Goal: Information Seeking & Learning: Learn about a topic

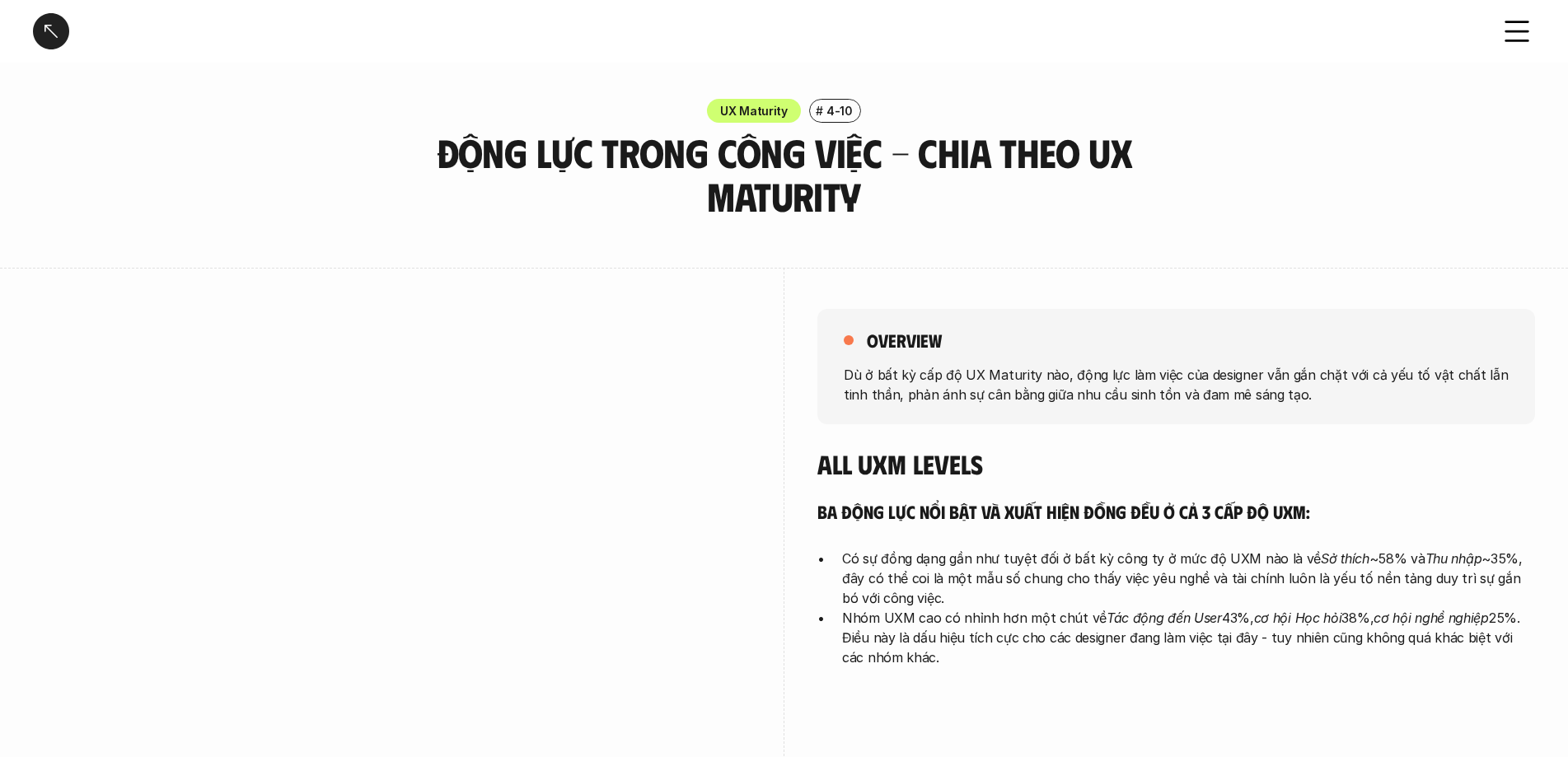
click at [834, 193] on h3 "Động lực trong công việc - Chia theo UX Maturity" at bounding box center [784, 175] width 700 height 87
click at [921, 337] on h5 "overview" at bounding box center [903, 340] width 75 height 23
click at [1168, 409] on div "overview Dù ở bất kỳ cấp độ UX Maturity nào, động lực làm việc của designer vẫn…" at bounding box center [1176, 366] width 718 height 116
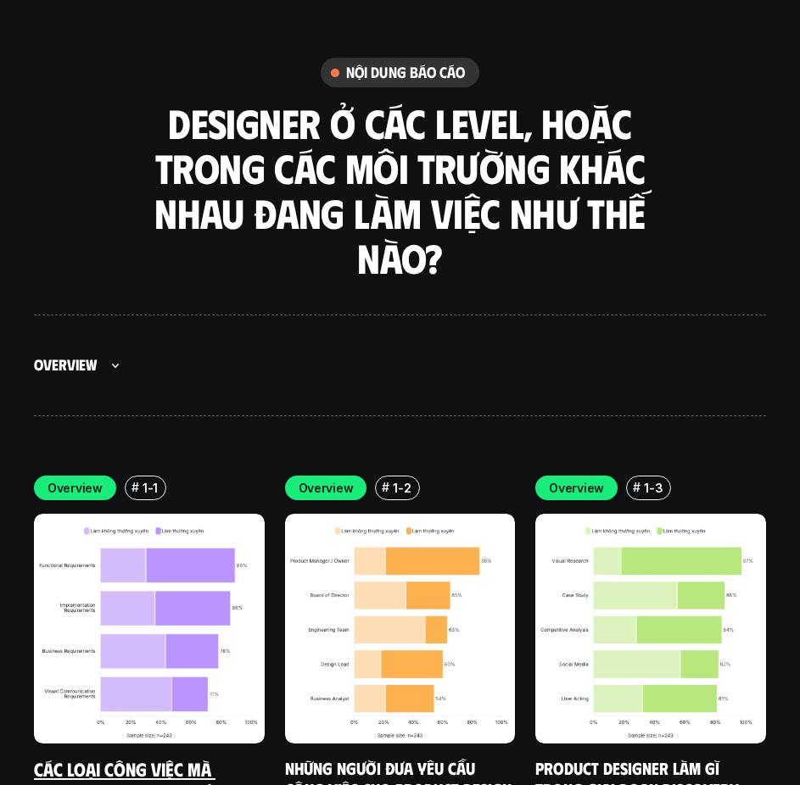
scroll to position [5004, 0]
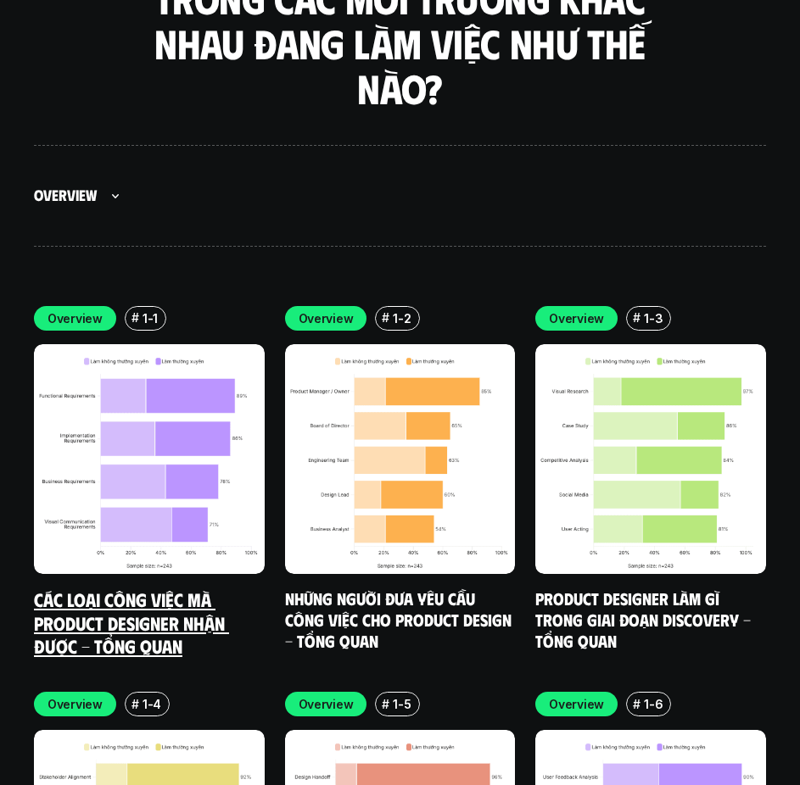
click at [132, 588] on link "Các loại công việc mà Product Designer nhận được - Tổng quan" at bounding box center [131, 623] width 195 height 70
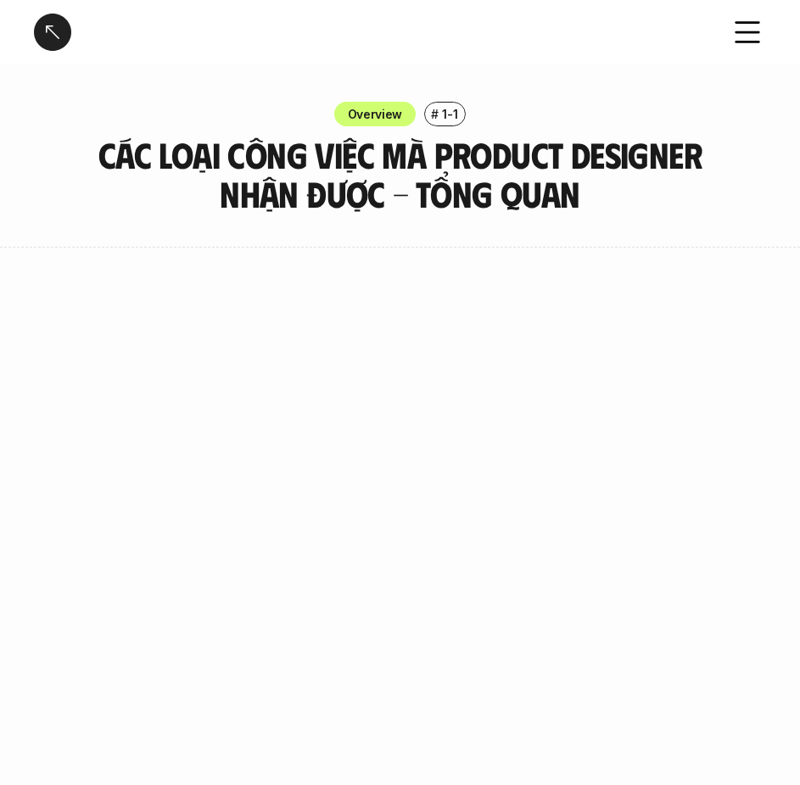
click at [61, 28] on div at bounding box center [52, 32] width 37 height 37
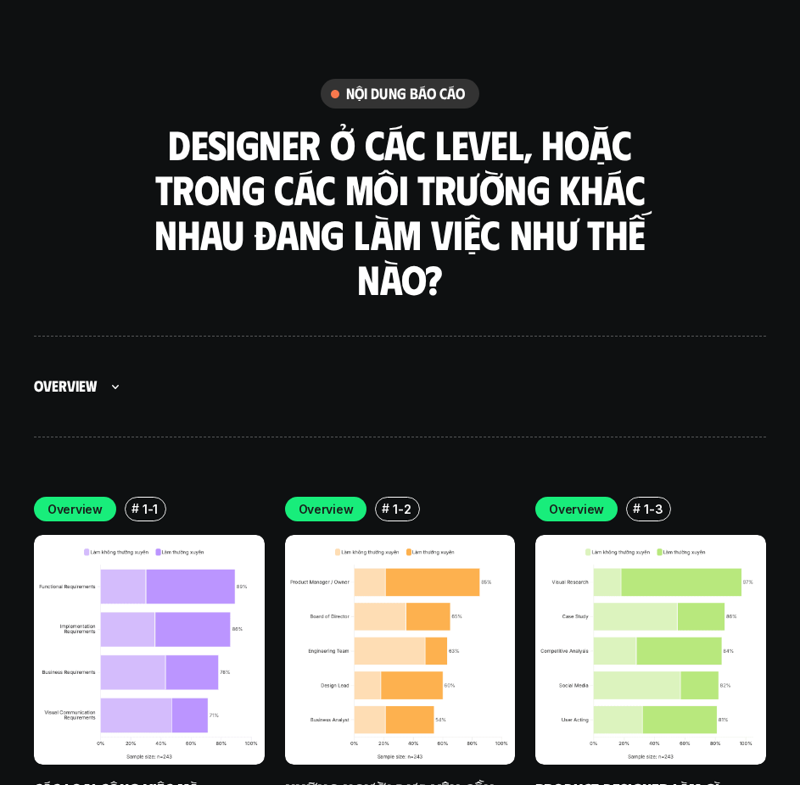
scroll to position [4775, 0]
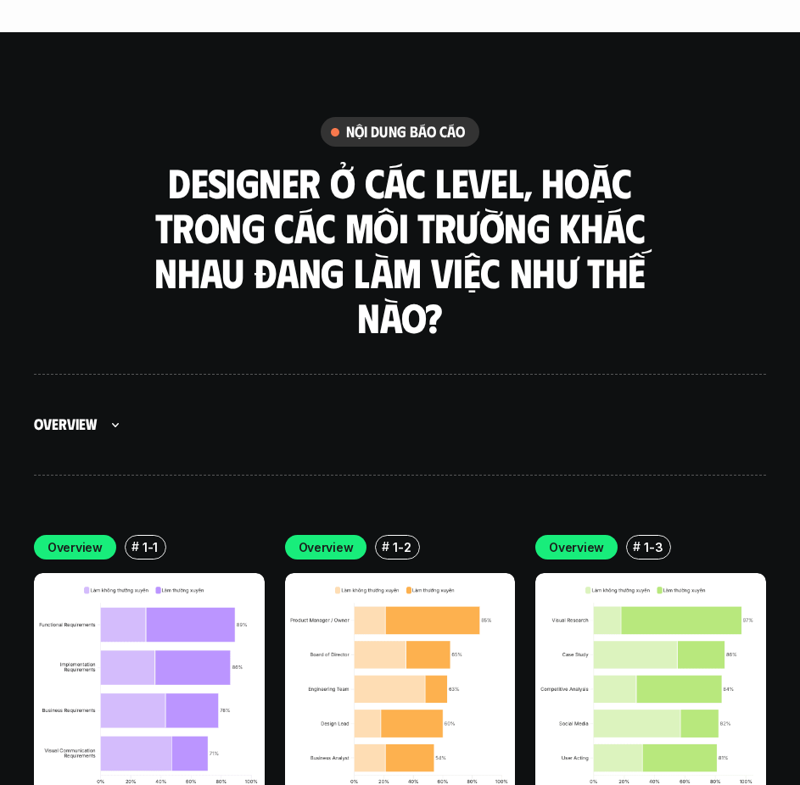
click at [116, 415] on icon at bounding box center [115, 425] width 20 height 20
click at [267, 374] on div "Overview" at bounding box center [400, 425] width 732 height 102
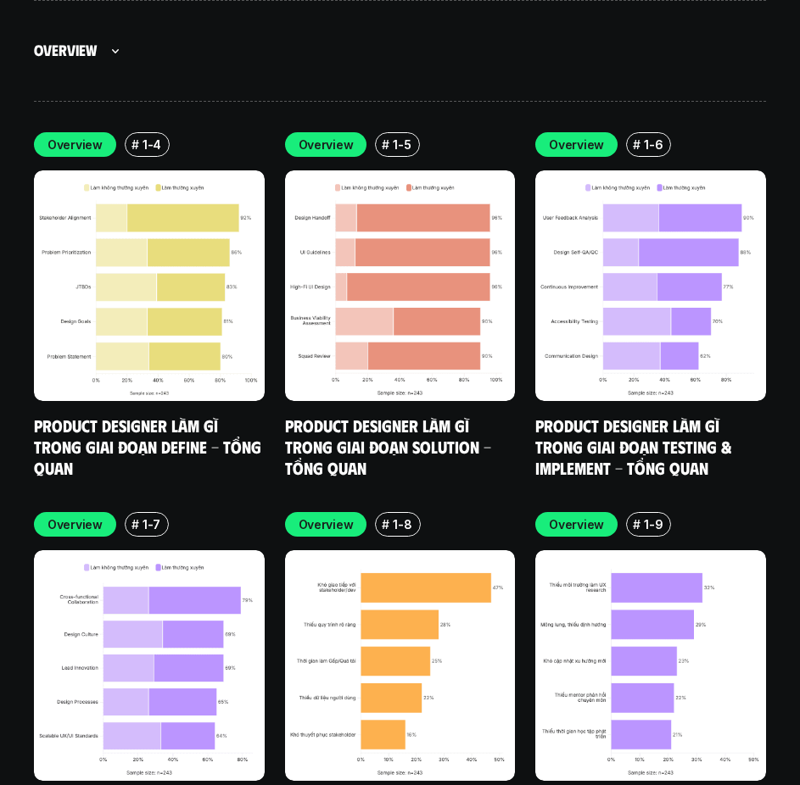
scroll to position [5538, 0]
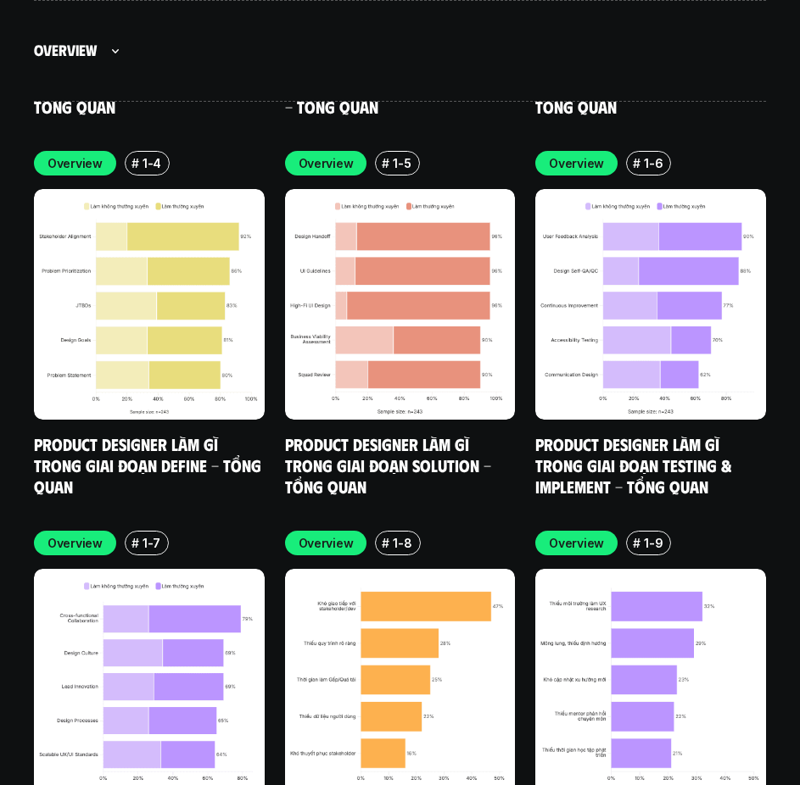
click at [80, 53] on h5 "Overview" at bounding box center [65, 52] width 63 height 20
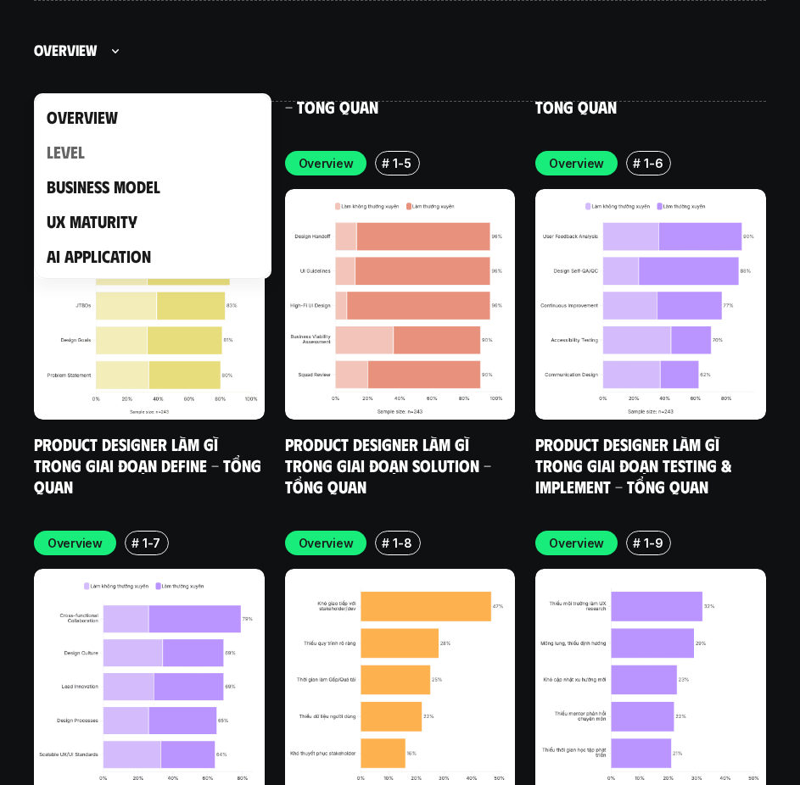
click at [71, 159] on link "Level" at bounding box center [66, 151] width 38 height 21
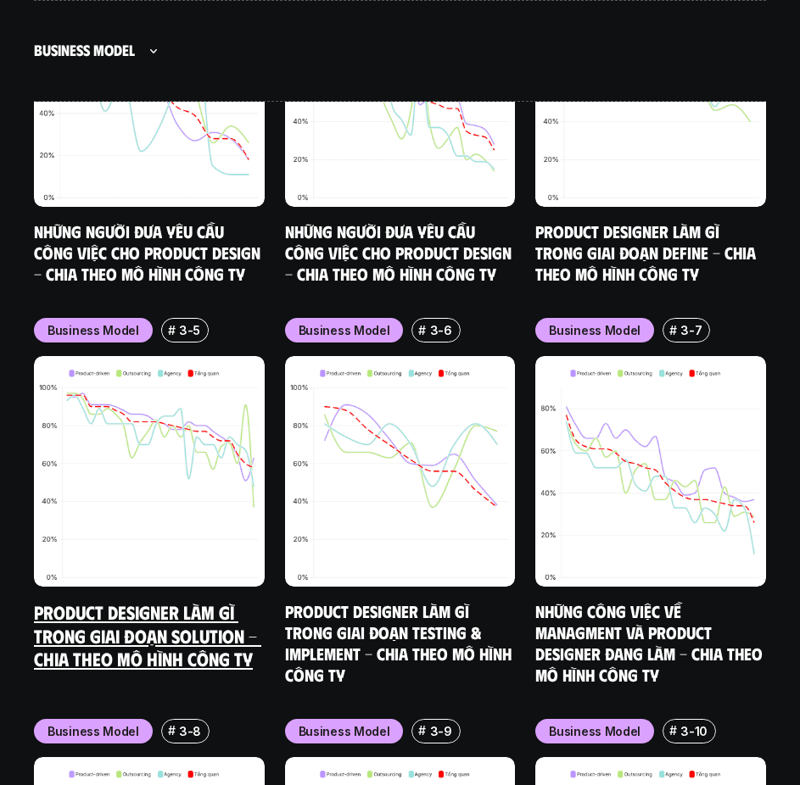
scroll to position [8081, 0]
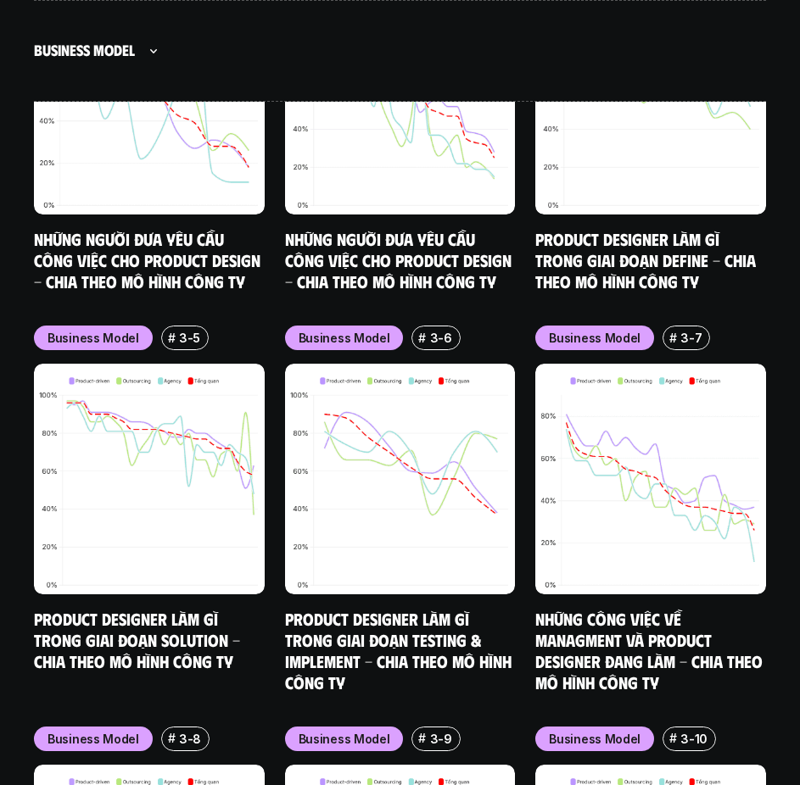
click at [151, 61] on div "Business model" at bounding box center [99, 51] width 130 height 68
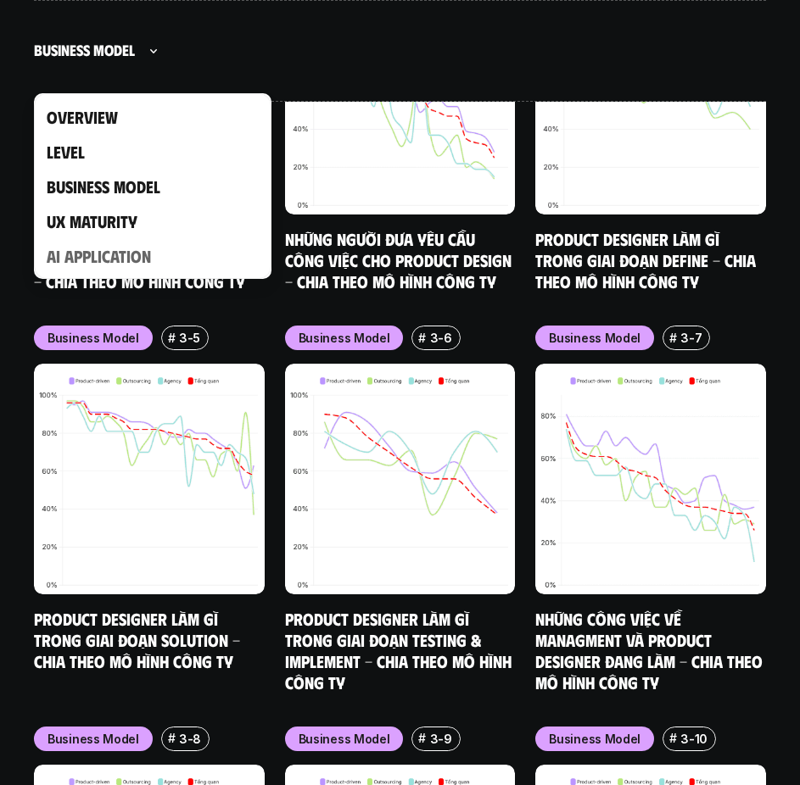
click at [75, 252] on link "AI Application" at bounding box center [99, 255] width 104 height 21
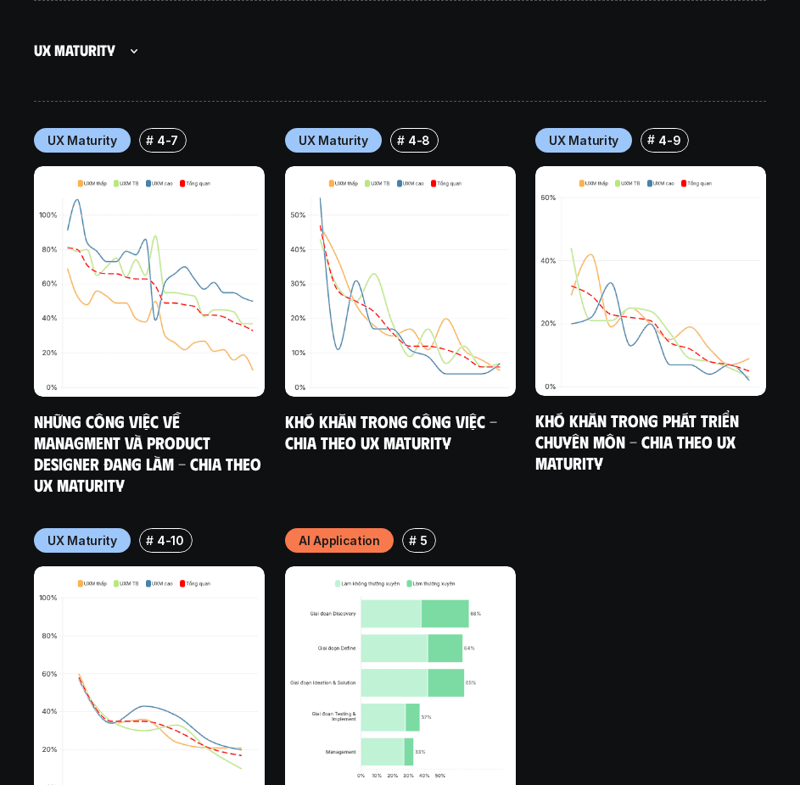
scroll to position [9832, 0]
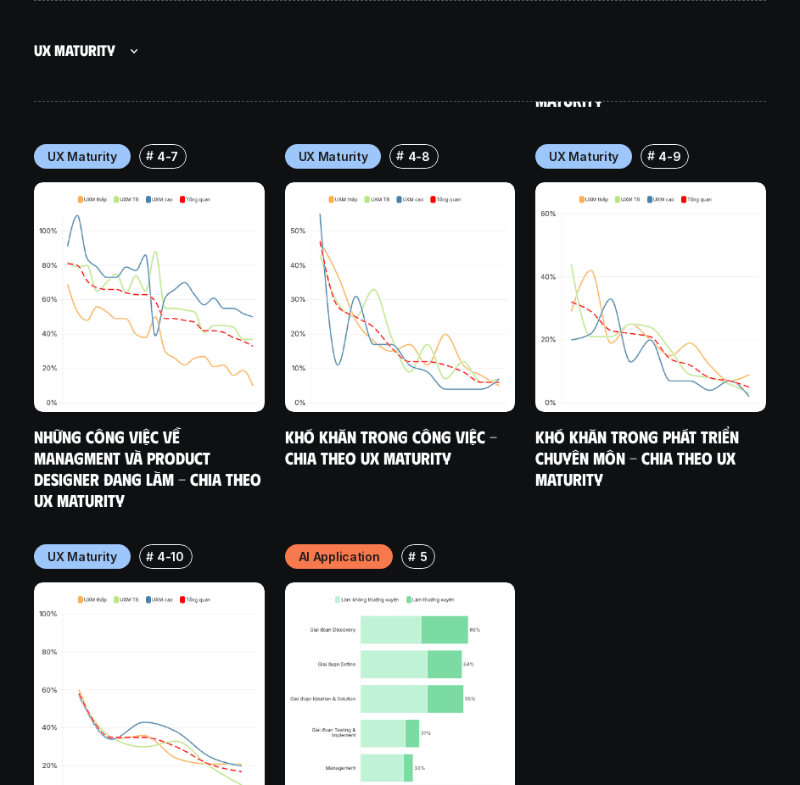
click at [130, 55] on icon at bounding box center [134, 51] width 20 height 20
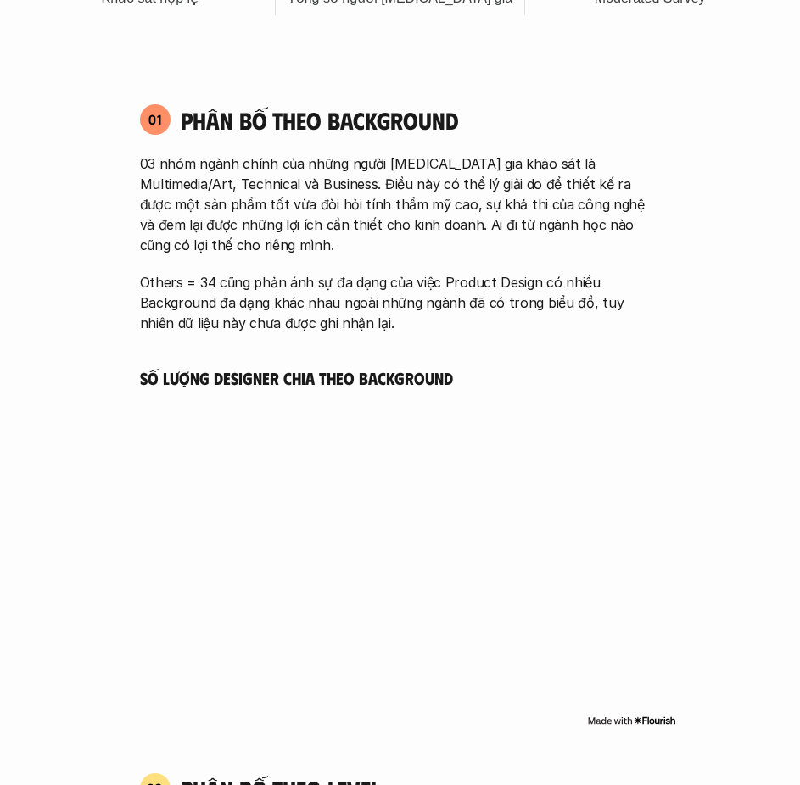
scroll to position [1103, 0]
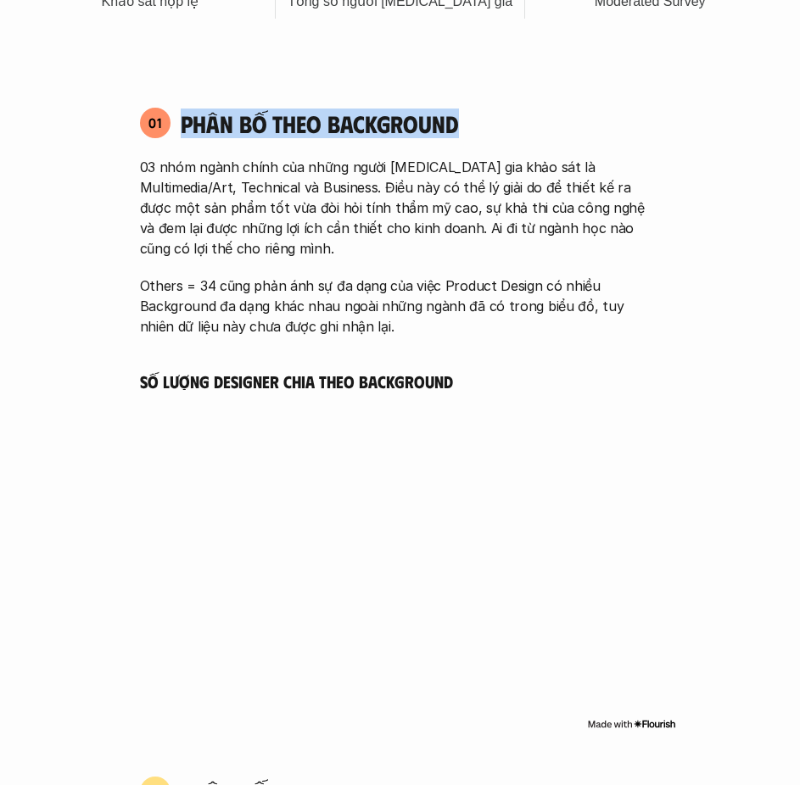
drag, startPoint x: 457, startPoint y: 113, endPoint x: 181, endPoint y: 114, distance: 275.6
click at [181, 114] on h4 "Phân bố theo background" at bounding box center [421, 123] width 480 height 29
copy h4 "Phân bố theo background"
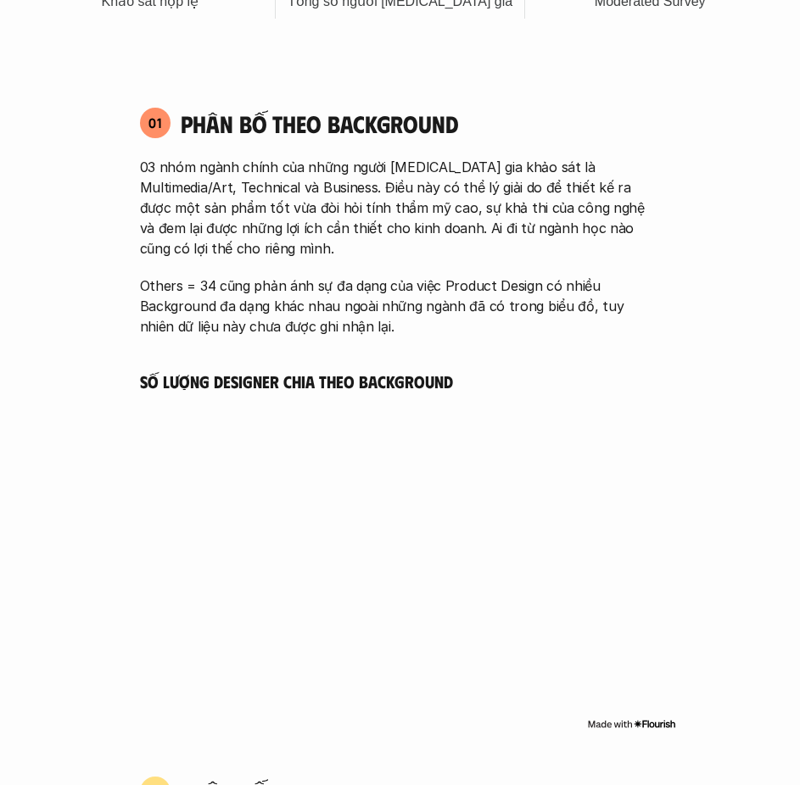
click at [401, 241] on p "03 nhóm ngành chính của những người tham gia khảo sát là Multimedia/Art, Techni…" at bounding box center [400, 208] width 521 height 102
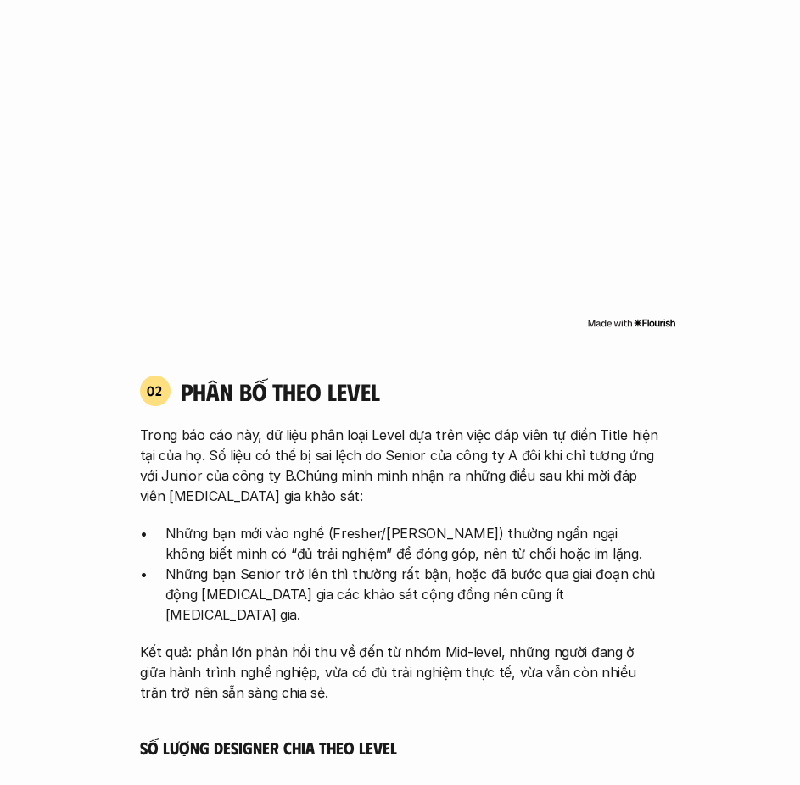
scroll to position [1527, 0]
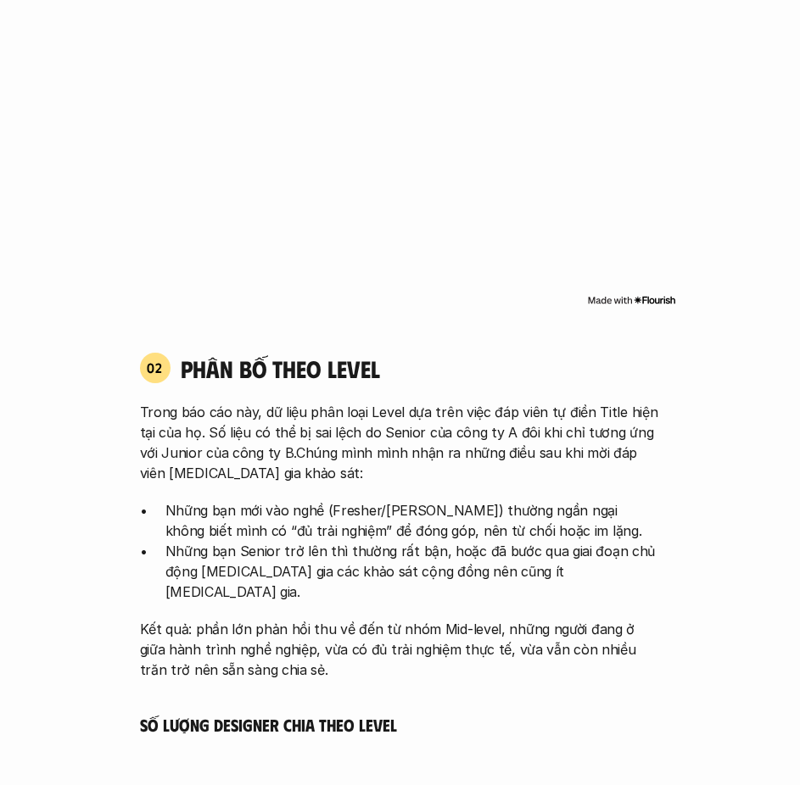
drag, startPoint x: 387, startPoint y: 371, endPoint x: 181, endPoint y: 366, distance: 206.2
click at [181, 366] on h4 "phân bố theo Level" at bounding box center [421, 369] width 480 height 29
copy h4 "phân bố theo Level"
click at [367, 714] on h5 "Số lượng Designer chia theo level" at bounding box center [400, 724] width 521 height 21
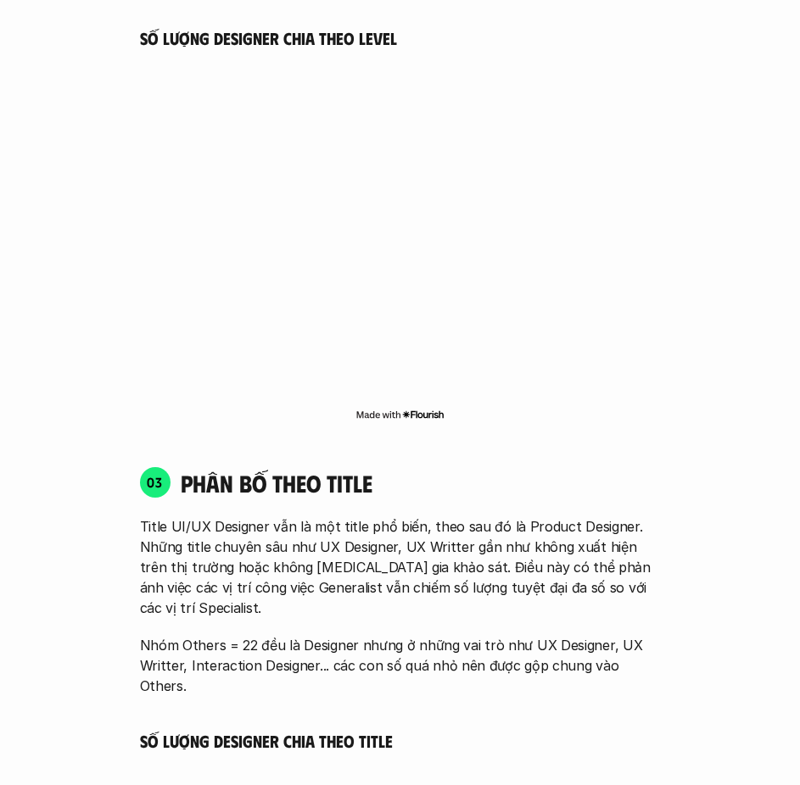
scroll to position [2290, 0]
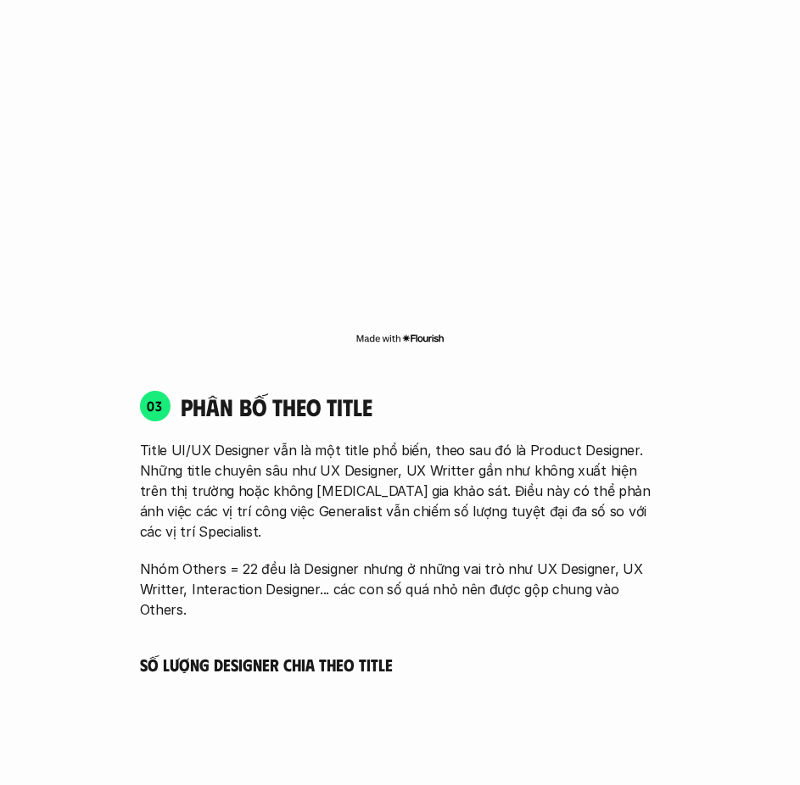
drag, startPoint x: 379, startPoint y: 383, endPoint x: 177, endPoint y: 403, distance: 202.8
click at [177, 403] on div "03 phân bố theo title Title UI/UX Designer vẫn là một title phổ biến, theo sau …" at bounding box center [400, 505] width 551 height 230
copy h4 "phân bố theo title"
click at [399, 560] on div "03 phân bố theo title Title UI/UX Designer vẫn là một title phổ biến, theo sau …" at bounding box center [400, 669] width 551 height 593
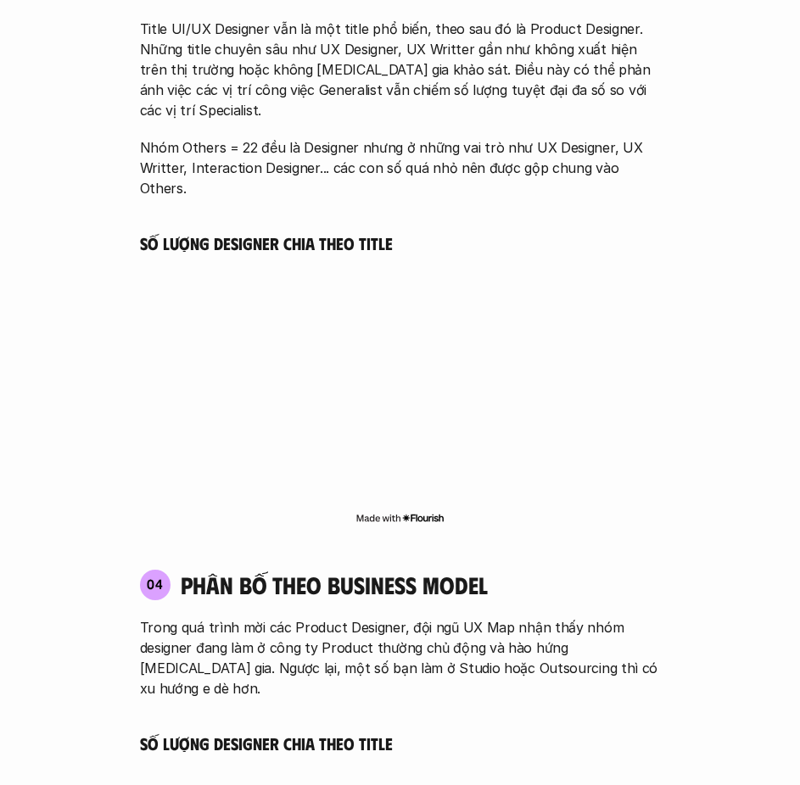
scroll to position [2714, 0]
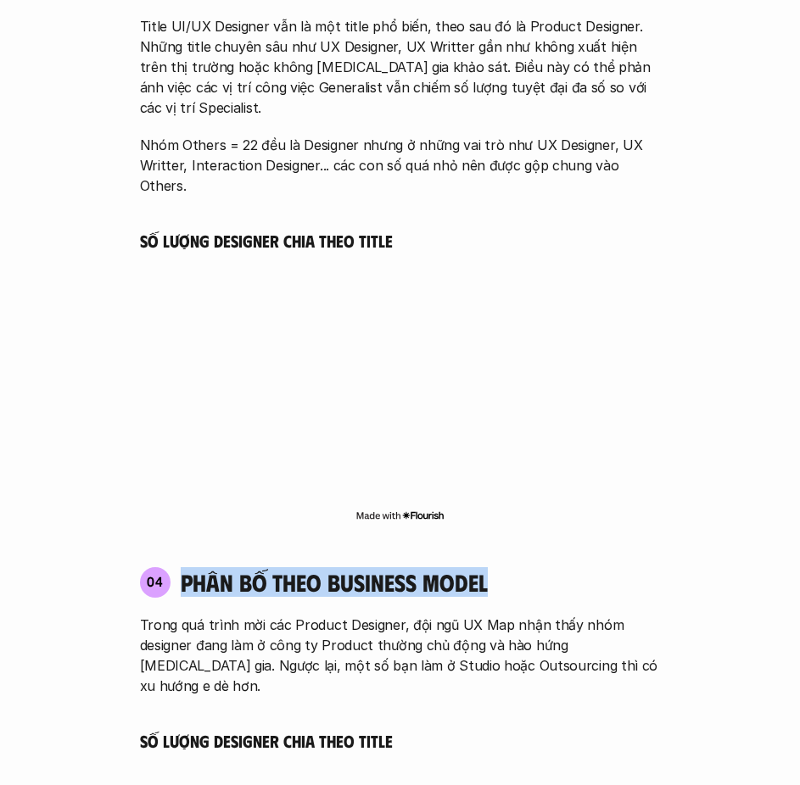
drag, startPoint x: 490, startPoint y: 517, endPoint x: 181, endPoint y: 531, distance: 309.9
click at [181, 567] on div "04 phân bố theo business model" at bounding box center [400, 582] width 521 height 31
copy h4 "phân bố theo business model"
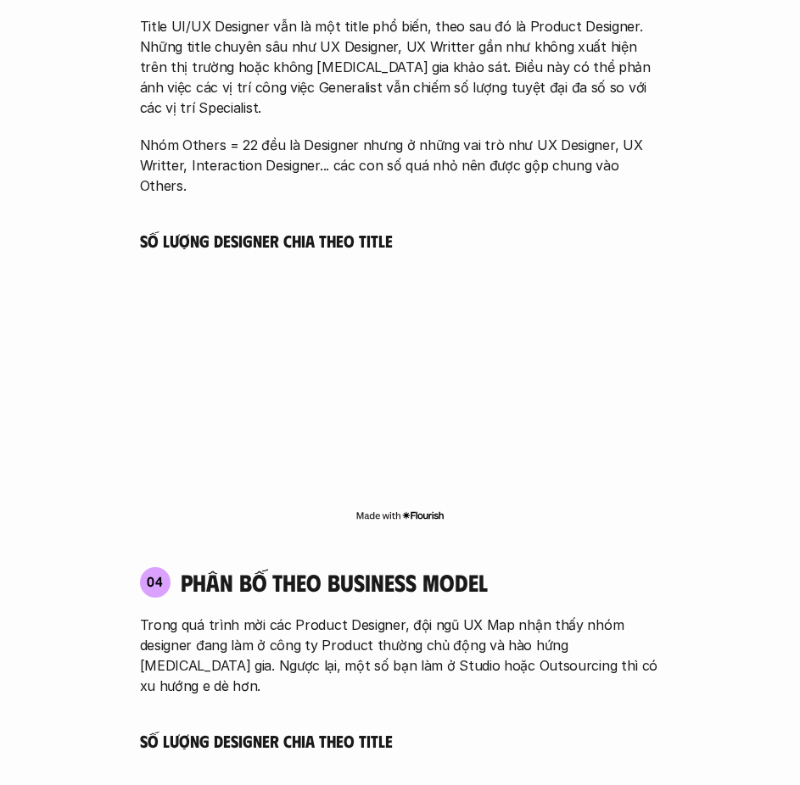
click at [439, 615] on p "Trong quá trình mời các Product Designer, đội ngũ UX Map nhận thấy nhóm designe…" at bounding box center [400, 655] width 521 height 81
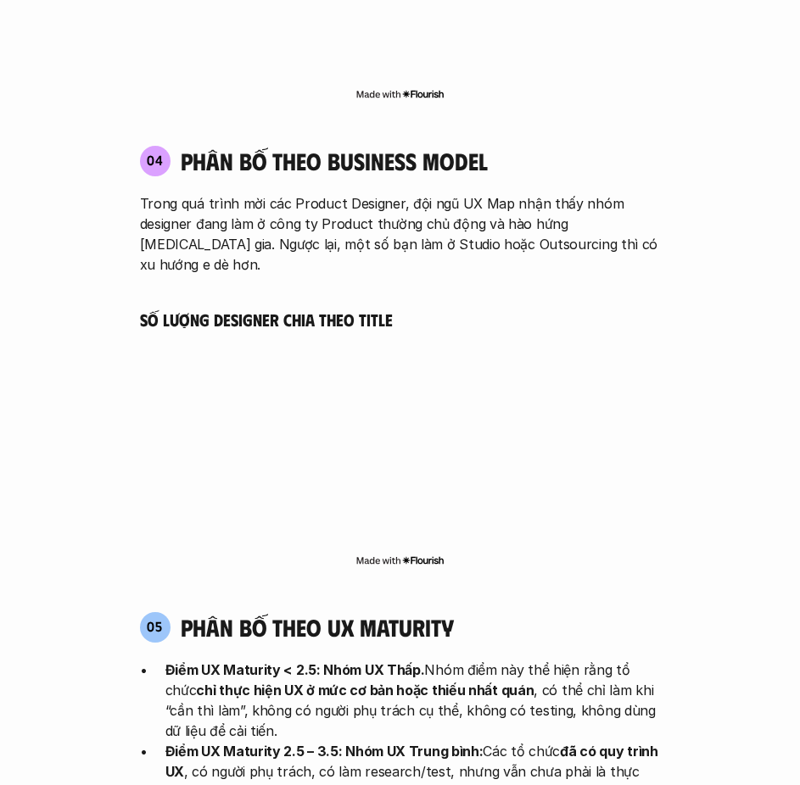
scroll to position [3138, 0]
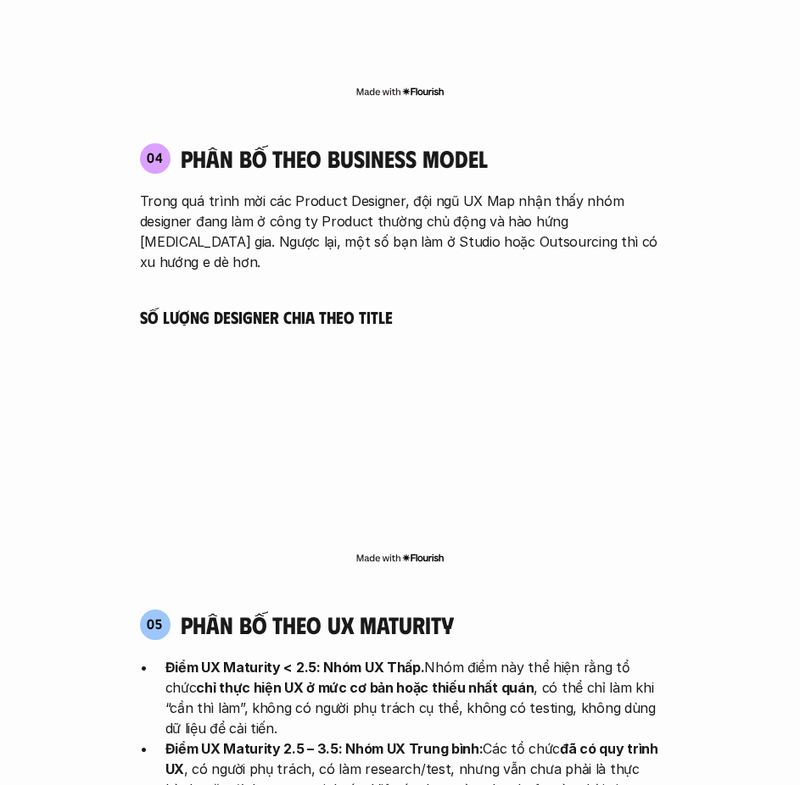
click at [460, 610] on div "05 phân bố theo ux maturity" at bounding box center [400, 625] width 521 height 31
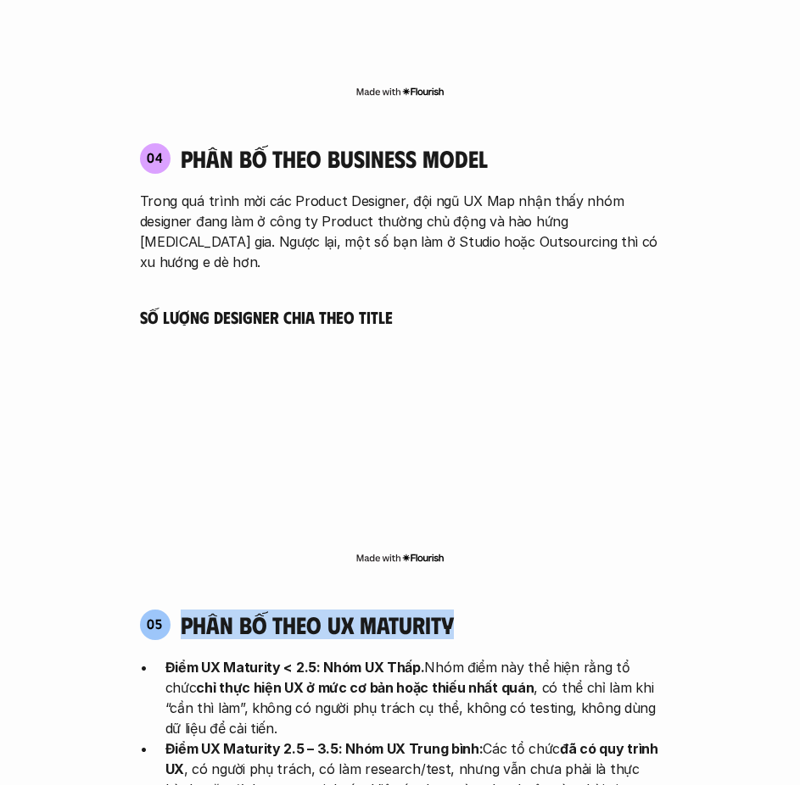
drag, startPoint x: 437, startPoint y: 543, endPoint x: 177, endPoint y: 553, distance: 259.7
click at [177, 610] on div "05 phân bố theo ux maturity" at bounding box center [400, 625] width 521 height 31
copy h4 "phân bố theo ux maturity"
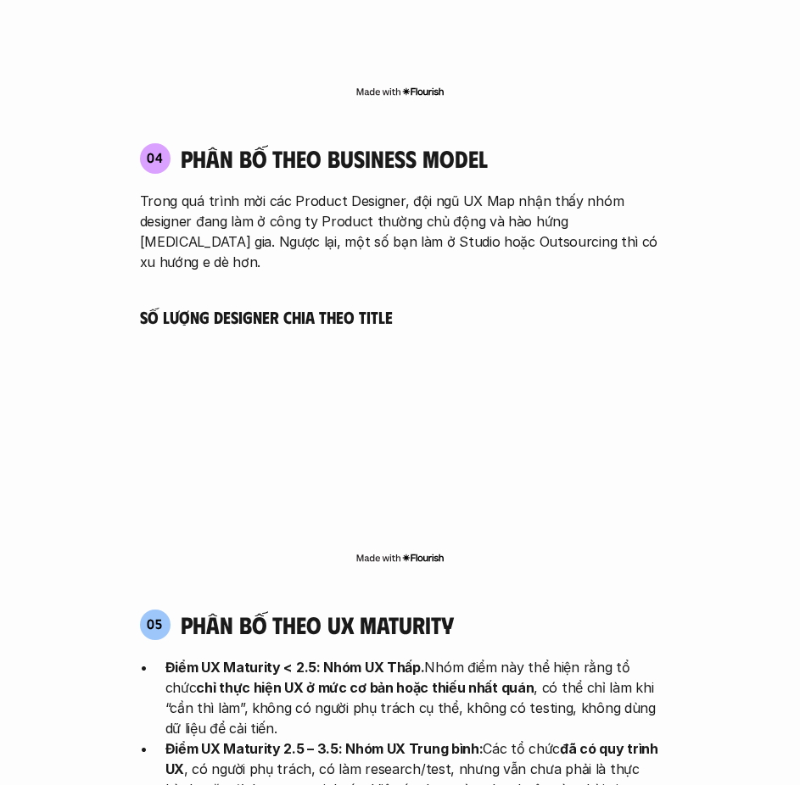
click at [289, 657] on p "Điểm UX Maturity < 2.5: Nhóm UX Thấp. Nhóm điểm này thể hiện rằng tổ chức chỉ t…" at bounding box center [412, 697] width 495 height 81
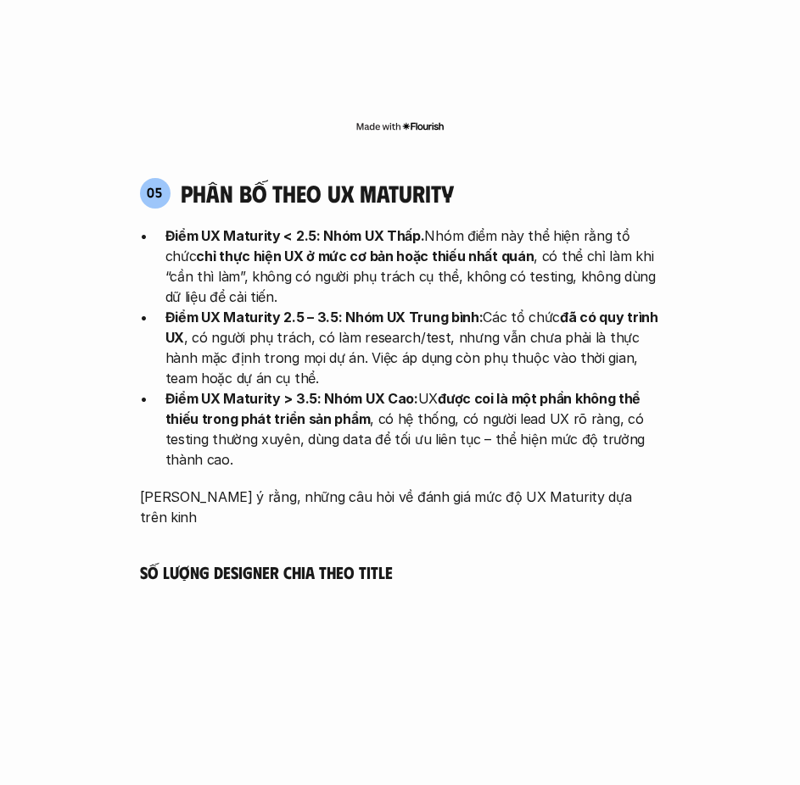
scroll to position [3522, 0]
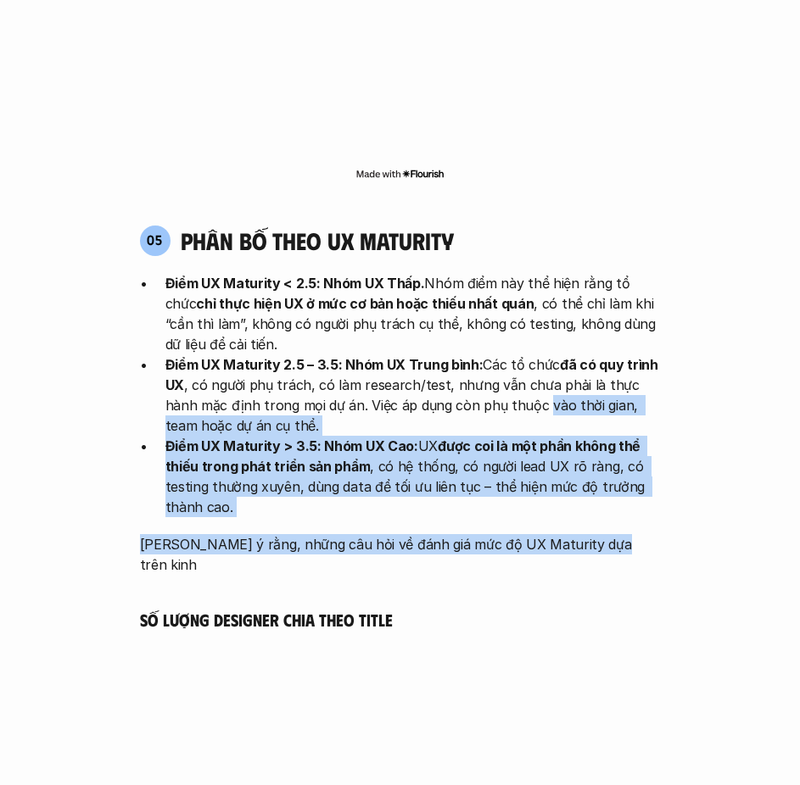
drag, startPoint x: 611, startPoint y: 469, endPoint x: 509, endPoint y: 332, distance: 170.3
click at [509, 332] on div "Điểm UX Maturity < 2.5: Nhóm UX Thấp. Nhóm điểm này thể hiện rằng tổ chức chỉ t…" at bounding box center [400, 424] width 521 height 302
click at [593, 448] on div "Điểm UX Maturity < 2.5: Nhóm UX Thấp. Nhóm điểm này thể hiện rằng tổ chức chỉ t…" at bounding box center [400, 424] width 521 height 302
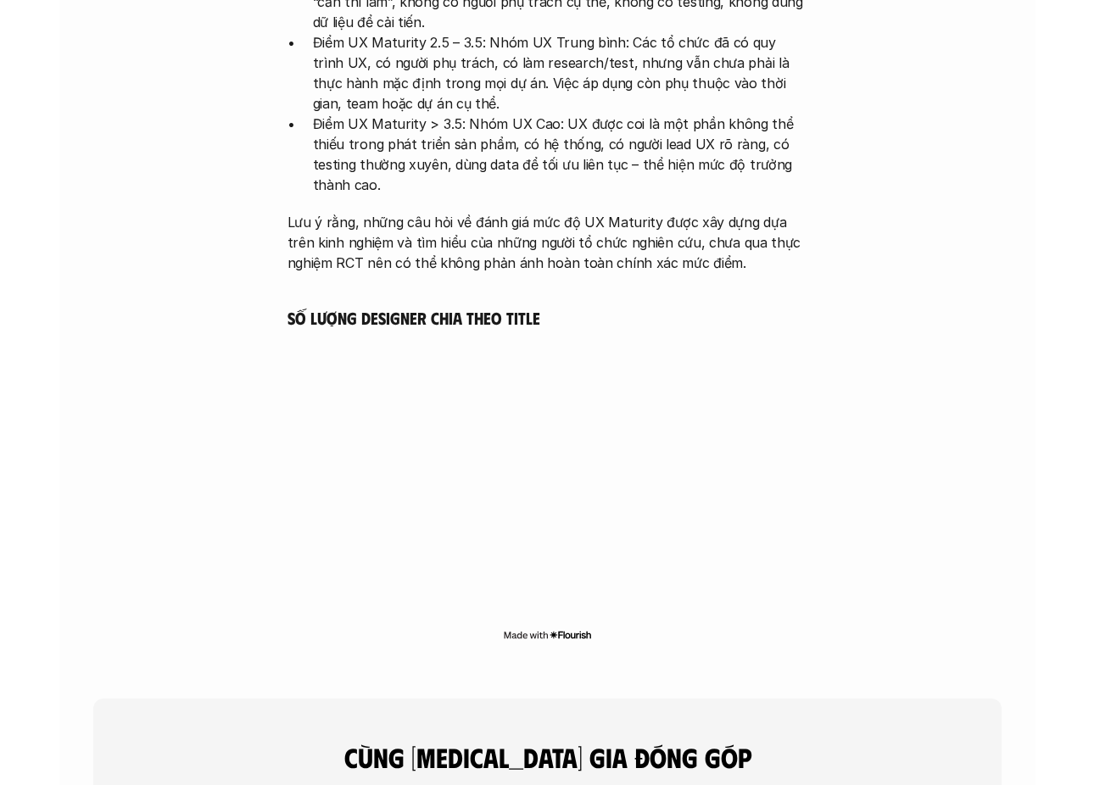
scroll to position [3878, 0]
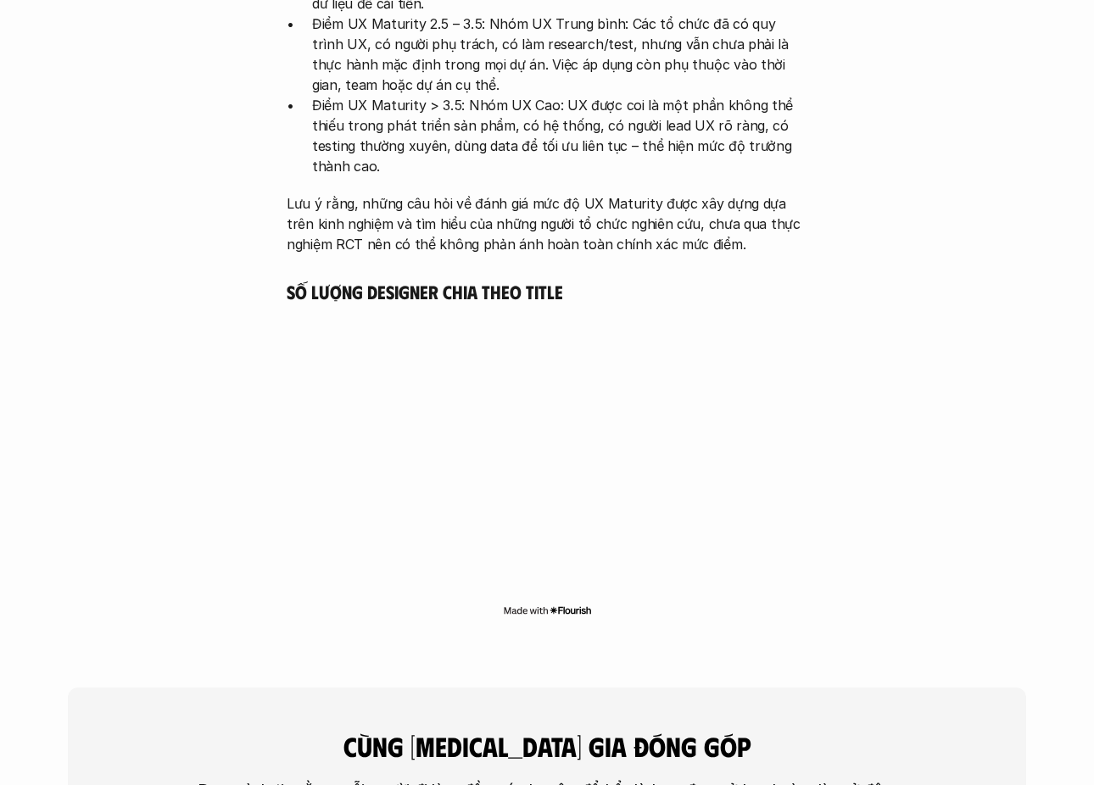
click at [692, 181] on div "05 phân bố theo ux maturity Điểm UX Maturity < 2.5: Nhóm UX Thấp. Nhóm điểm này…" at bounding box center [546, 251] width 551 height 771
click at [740, 193] on p "Lưu ý rằng, những câu hỏi về đánh giá mức độ UX Maturity được xây dựng dựa trên…" at bounding box center [547, 223] width 521 height 61
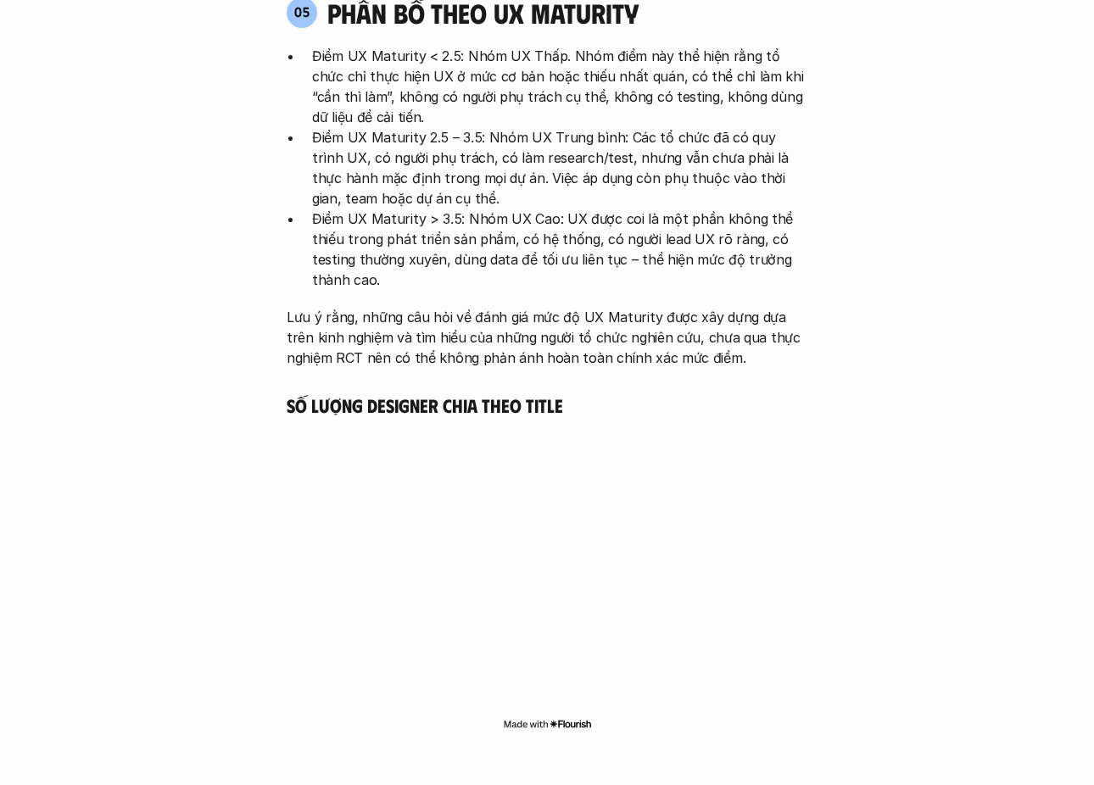
scroll to position [3454, 0]
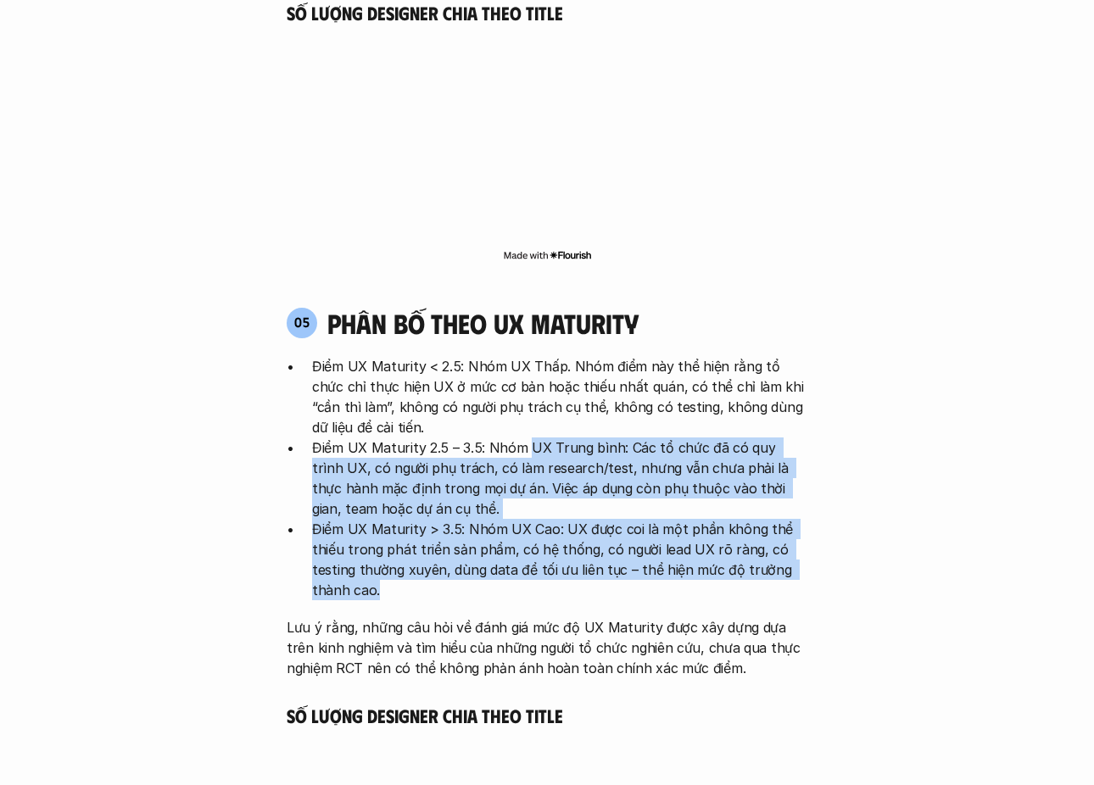
drag, startPoint x: 750, startPoint y: 517, endPoint x: 530, endPoint y: 369, distance: 264.6
click at [530, 369] on ul "Điểm UX Maturity < 2.5: Nhóm UX Thấp. Nhóm điểm này thể hiện rằng tổ chức chỉ t…" at bounding box center [547, 478] width 521 height 244
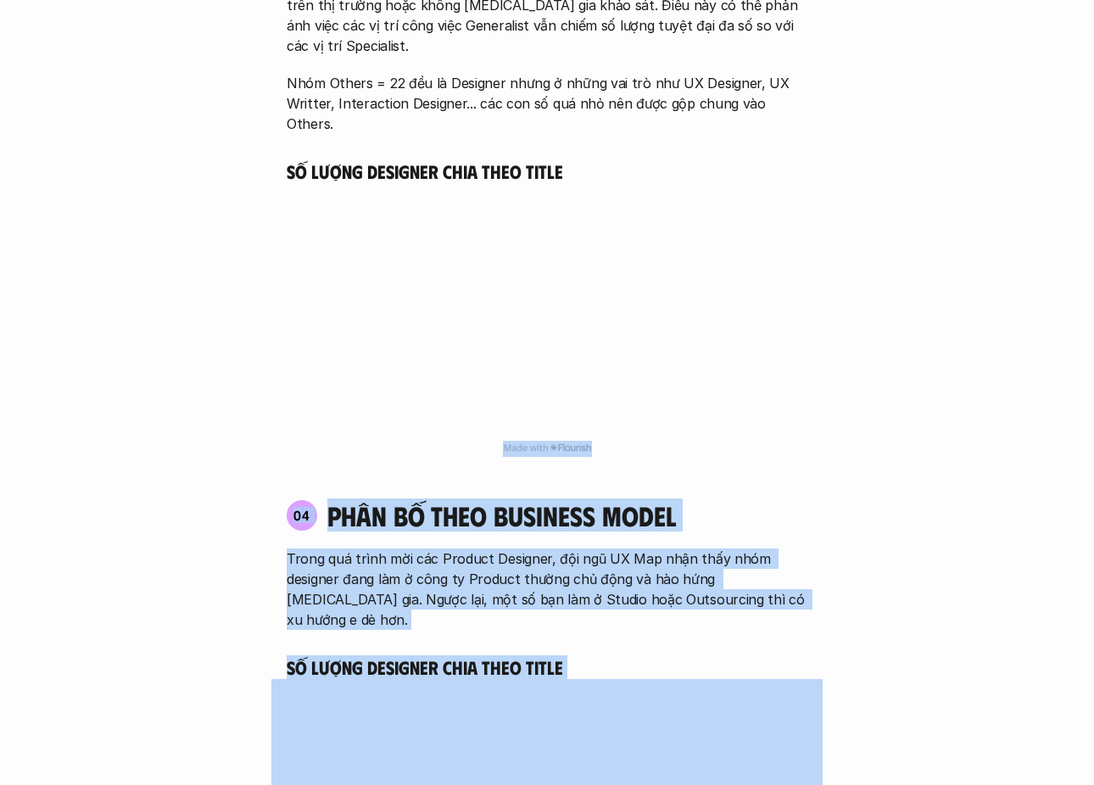
scroll to position [2776, 0]
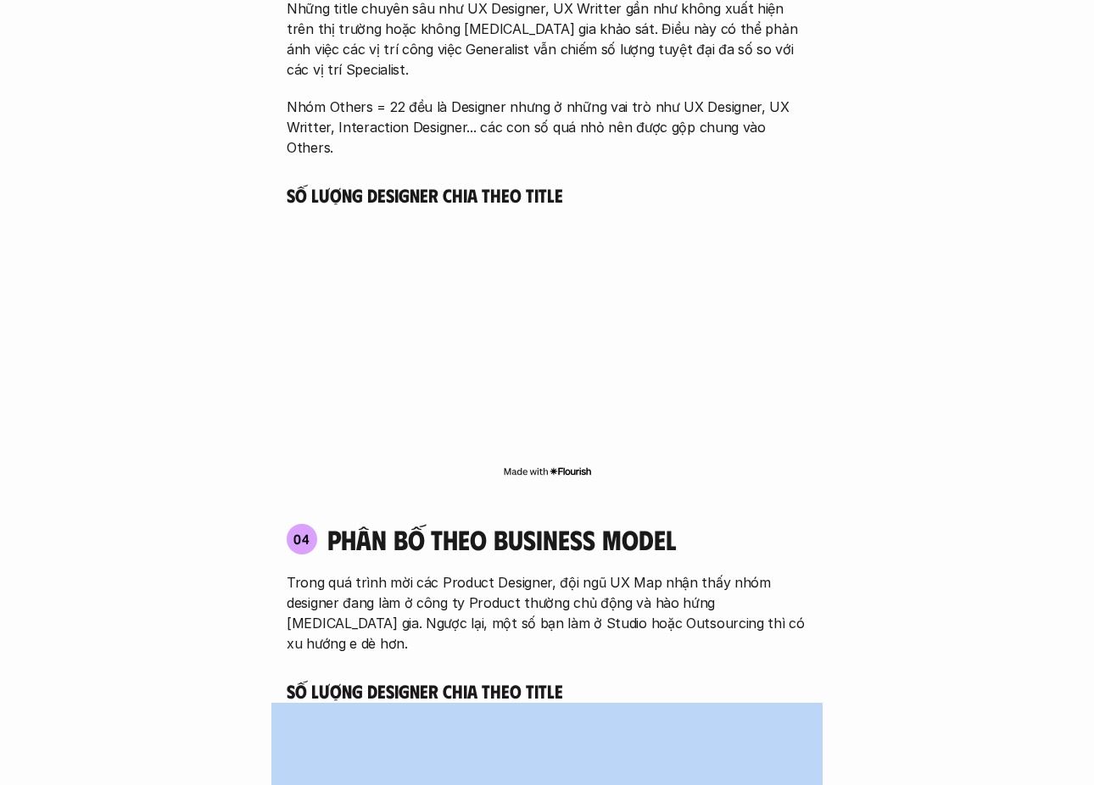
drag, startPoint x: 756, startPoint y: 595, endPoint x: 563, endPoint y: 539, distance: 200.5
click at [645, 618] on div "01 Phân bố theo background 03 nhóm ngành chính của những người tham gia khảo sá…" at bounding box center [547, 96] width 958 height 3286
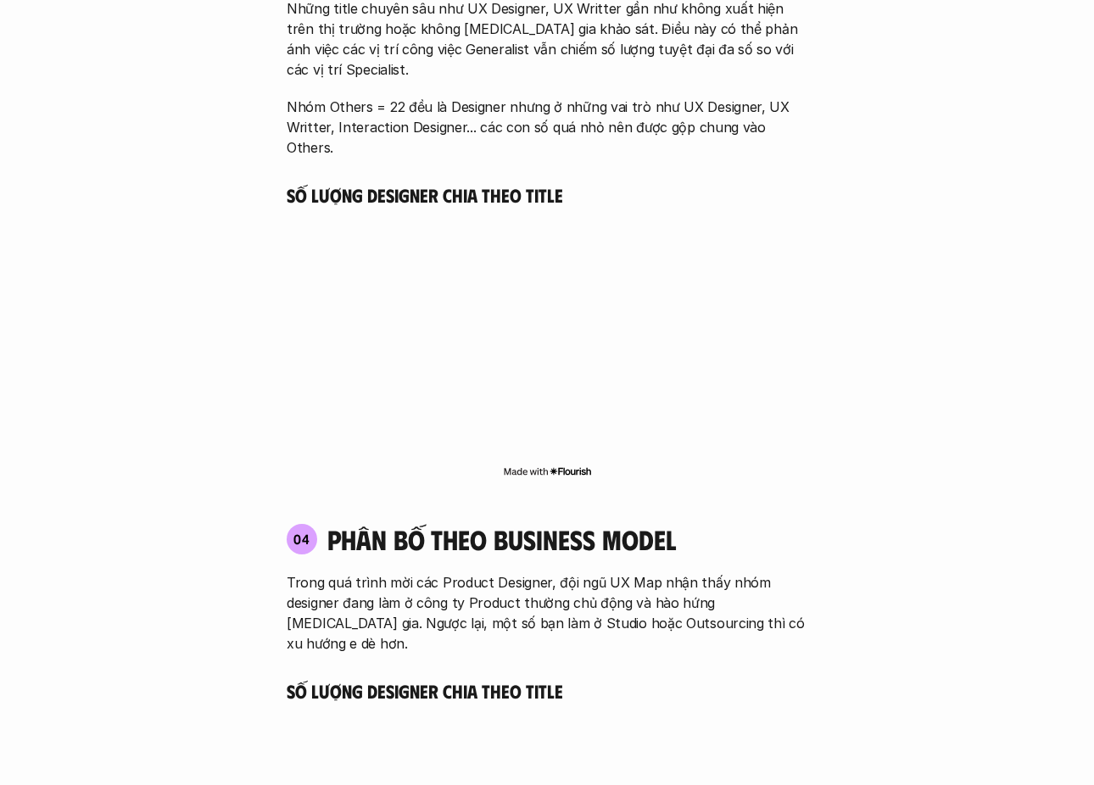
click at [858, 302] on div "01 Phân bố theo background 03 nhóm ngành chính của những người tham gia khảo sá…" at bounding box center [547, 96] width 958 height 3286
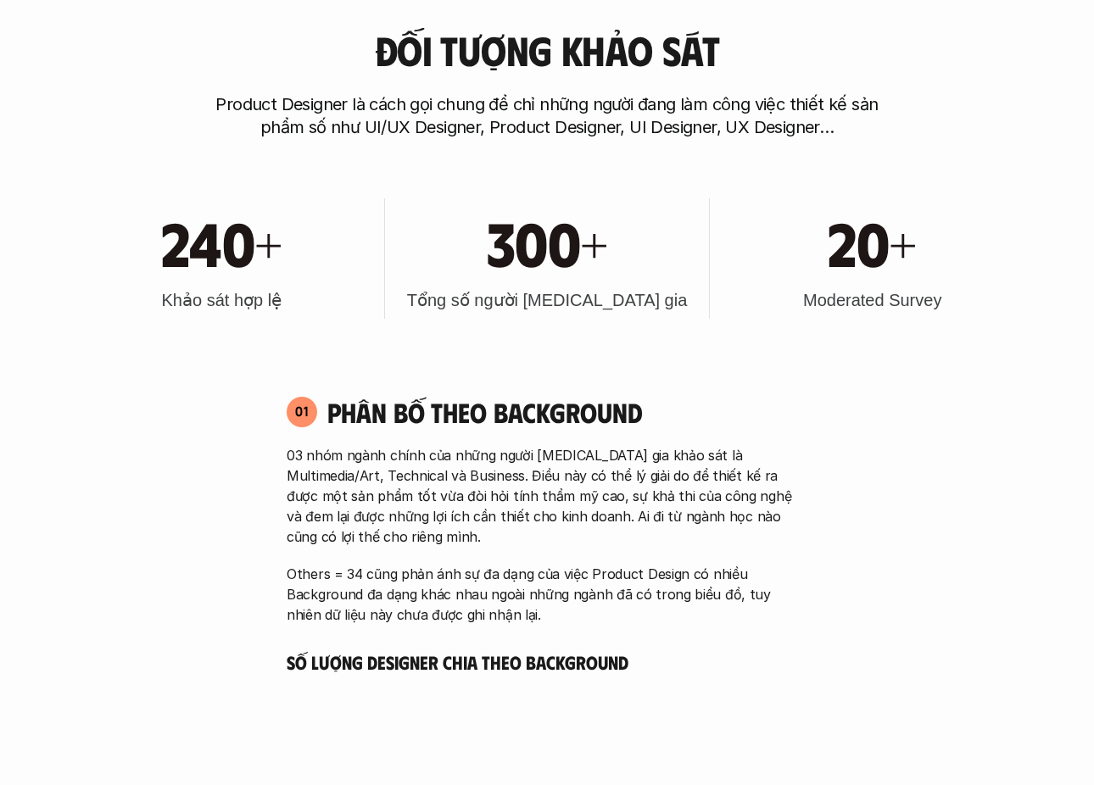
scroll to position [839, 0]
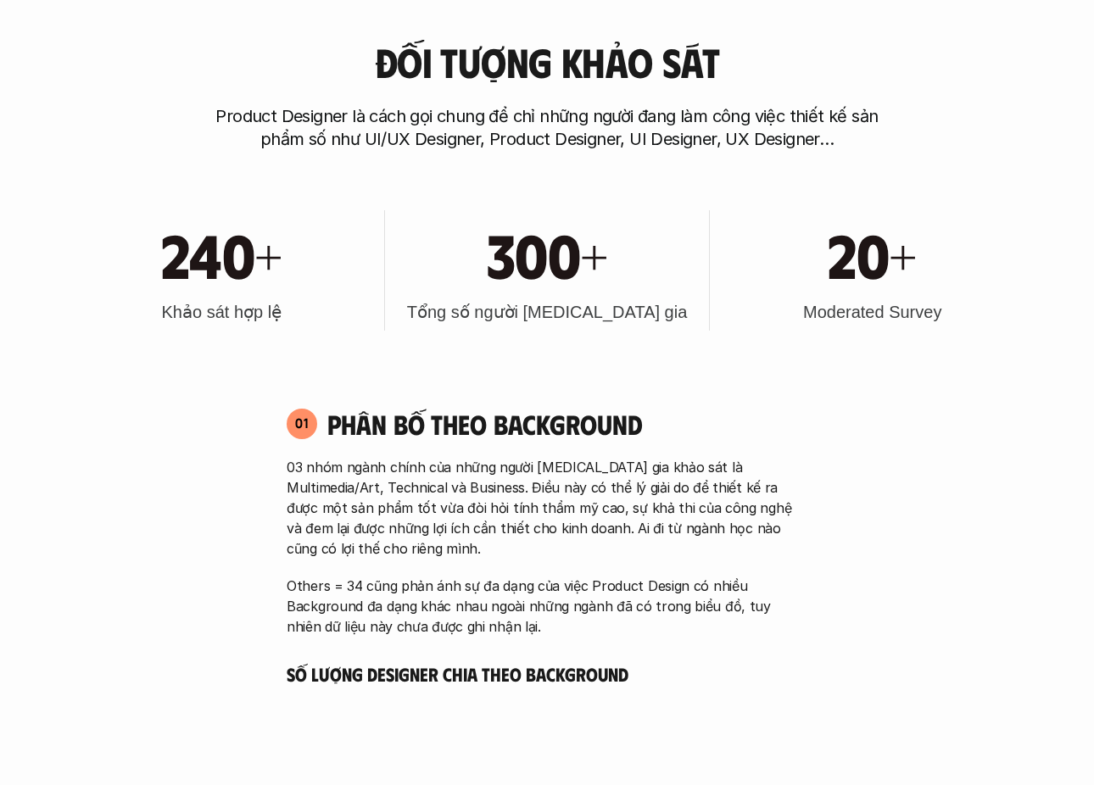
drag, startPoint x: 857, startPoint y: 333, endPoint x: 861, endPoint y: 296, distance: 37.5
click at [859, 305] on div "240+ Khảo sát hợp lệ 300+ Tổng số người tham gia 20+ Moderated Survey" at bounding box center [547, 270] width 958 height 171
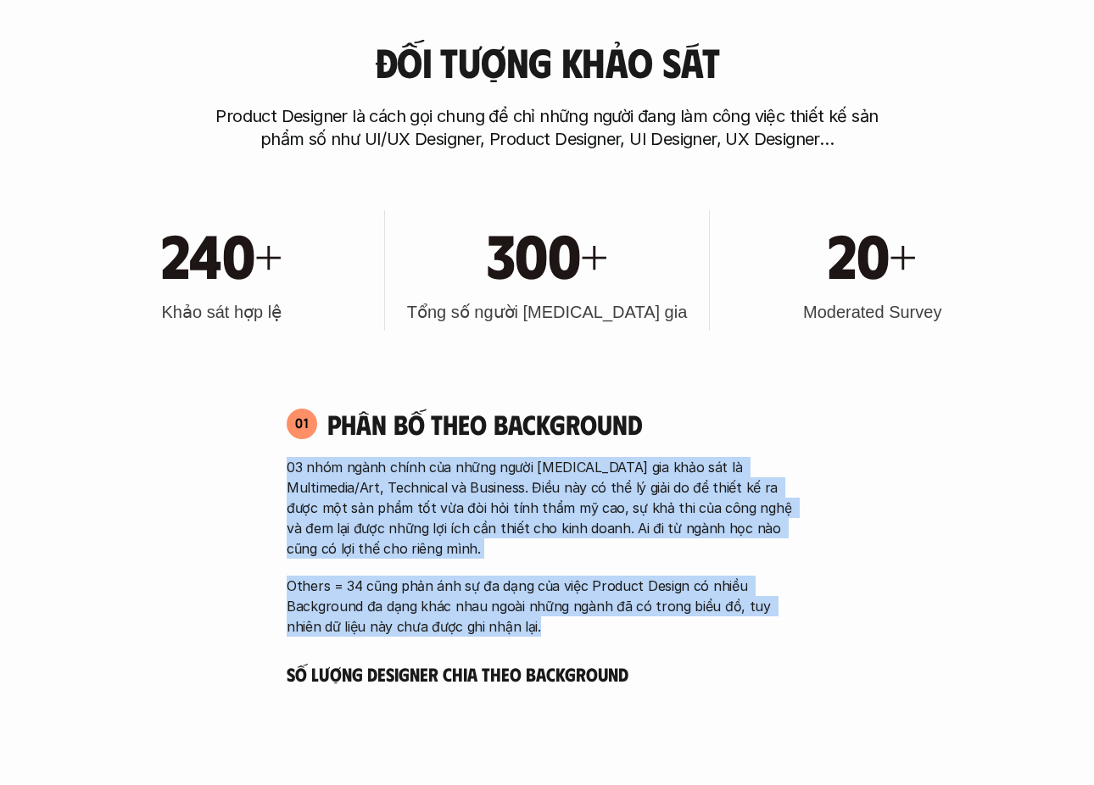
drag, startPoint x: 284, startPoint y: 466, endPoint x: 556, endPoint y: 634, distance: 318.7
click at [556, 634] on div "01 Phân bố theo background 03 nhóm ngành chính của những người tham gia khảo sá…" at bounding box center [546, 522] width 551 height 230
copy div "03 nhóm ngành chính của những người tham gia khảo sát là Multimedia/Art, Techni…"
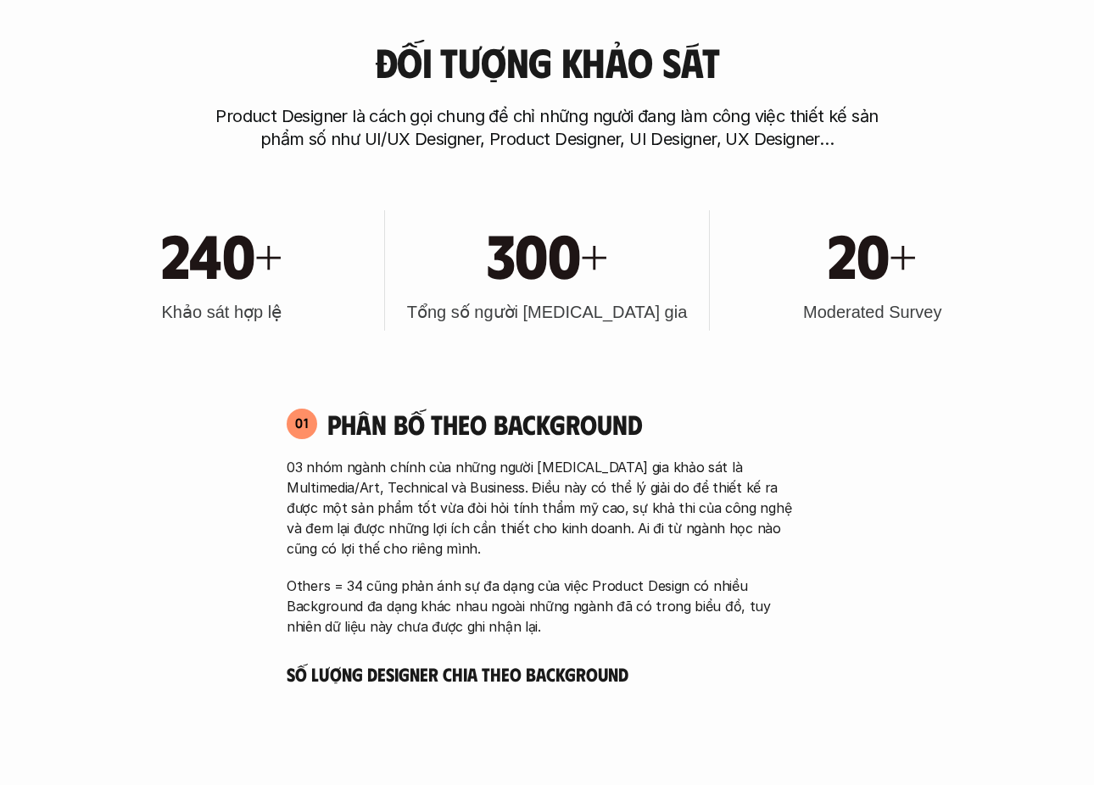
click at [422, 430] on h4 "Phân bố theo background" at bounding box center [567, 424] width 480 height 32
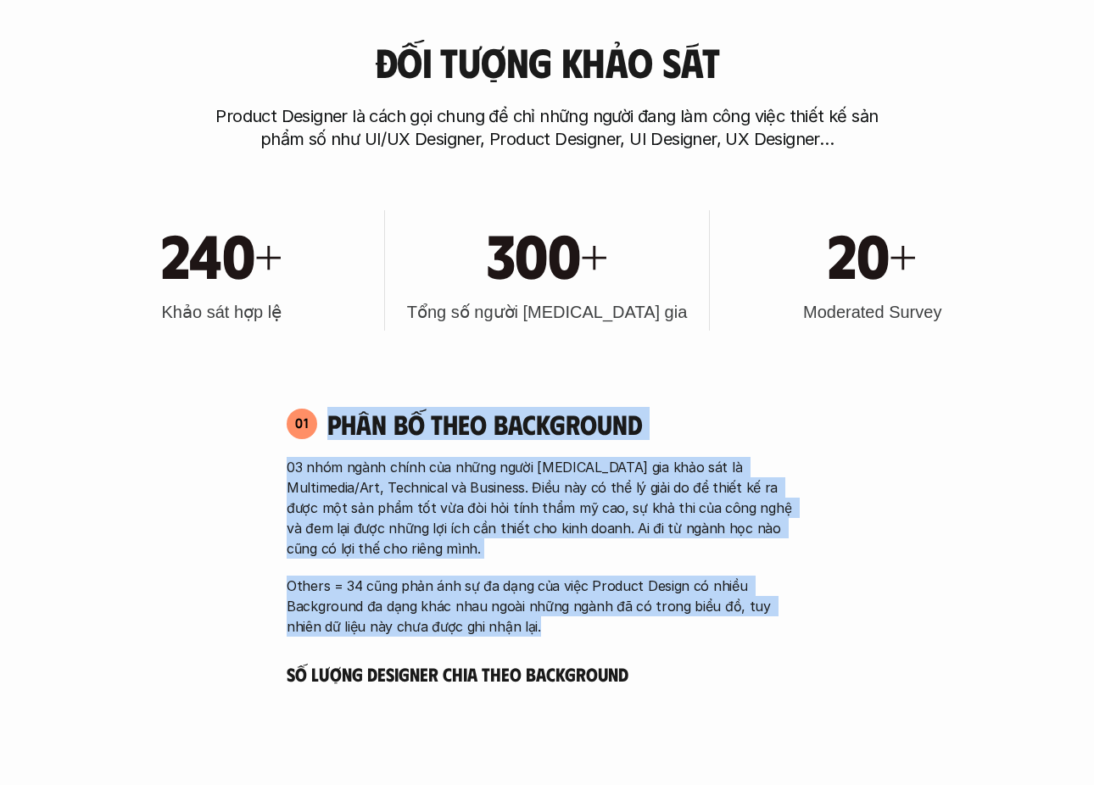
drag, startPoint x: 328, startPoint y: 422, endPoint x: 541, endPoint y: 628, distance: 295.7
click at [541, 628] on div "01 Phân bố theo background 03 nhóm ngành chính của những người tham gia khảo sá…" at bounding box center [546, 522] width 551 height 230
copy div "Phân bố theo background 03 nhóm ngành chính của những người tham gia khảo sát l…"
click at [532, 567] on div "03 nhóm ngành chính của những người tham gia khảo sát là Multimedia/Art, Techni…" at bounding box center [547, 547] width 521 height 180
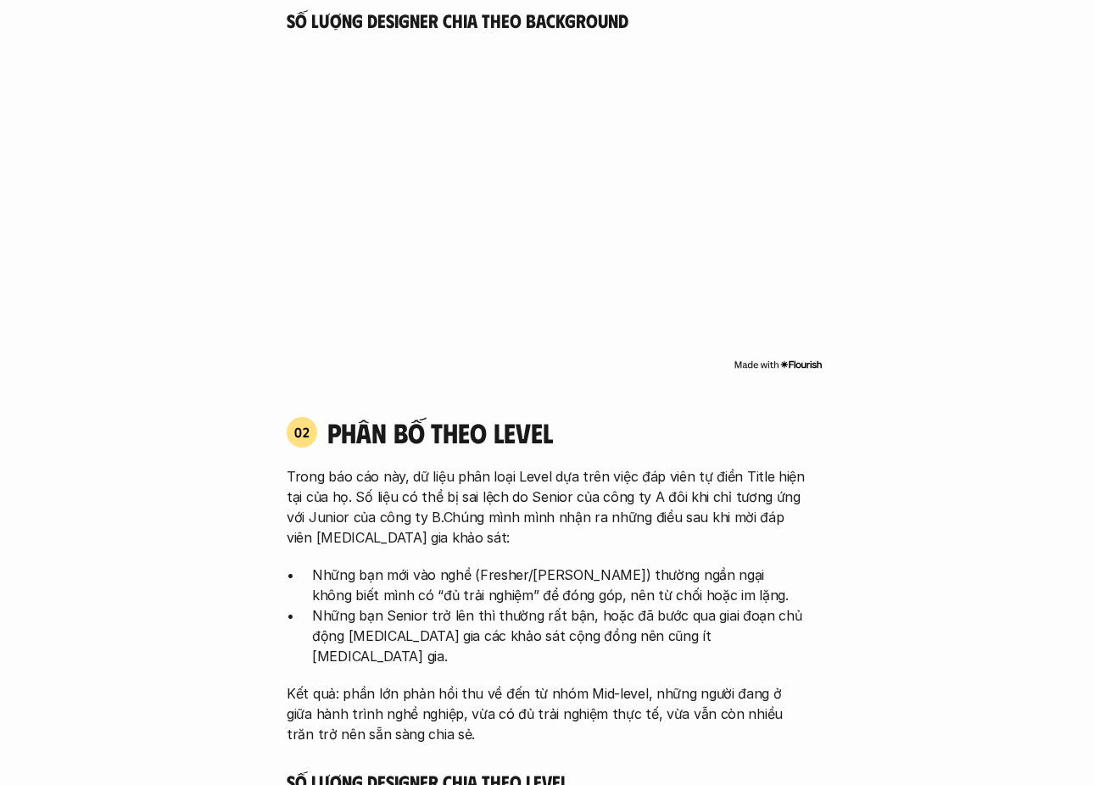
scroll to position [1517, 0]
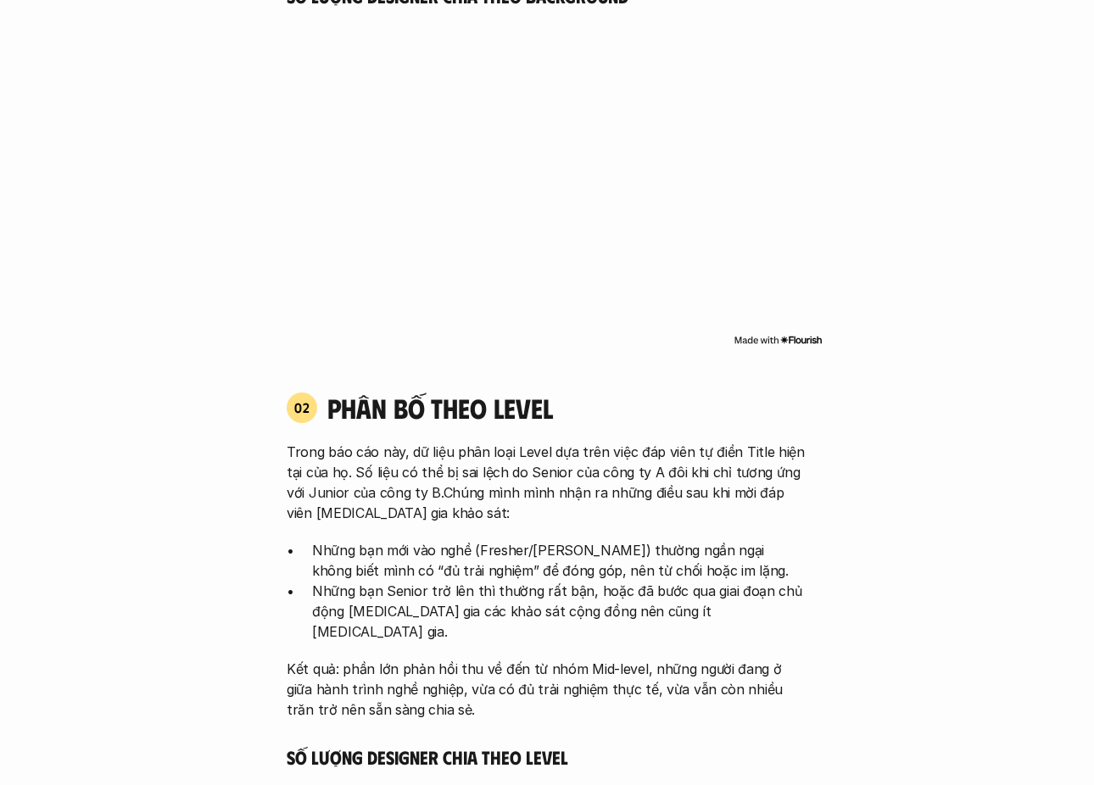
click at [334, 405] on h4 "phân bố theo Level" at bounding box center [567, 408] width 480 height 32
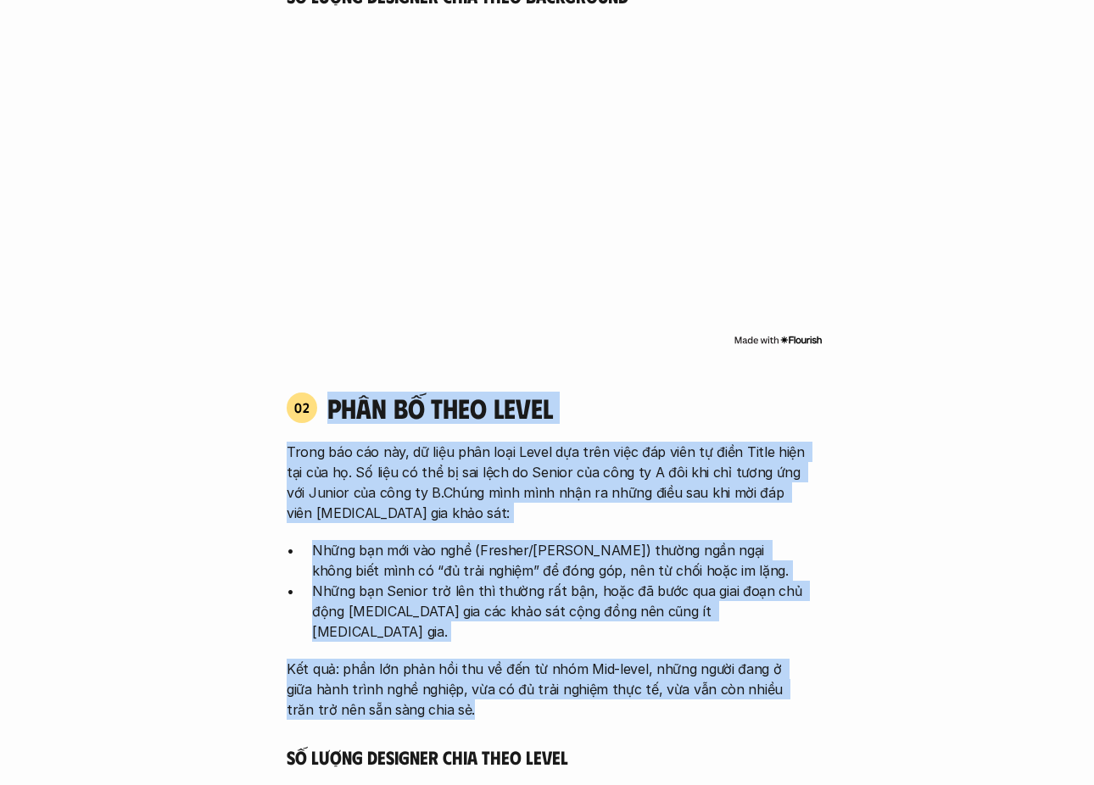
drag, startPoint x: 334, startPoint y: 405, endPoint x: 416, endPoint y: 697, distance: 303.9
click at [416, 697] on div "02 phân bố theo Level Trong báo cáo này, dữ liệu phân loại Level dựa trên việc …" at bounding box center [546, 556] width 551 height 328
copy div "phân bố theo Level Trong báo cáo này, dữ liệu phân loại Level dựa trên việc đáp…"
click at [587, 678] on p "Kết quả: phần lớn phản hồi thu về đến từ nhóm Mid-level, những người đang ở giữ…" at bounding box center [547, 689] width 521 height 61
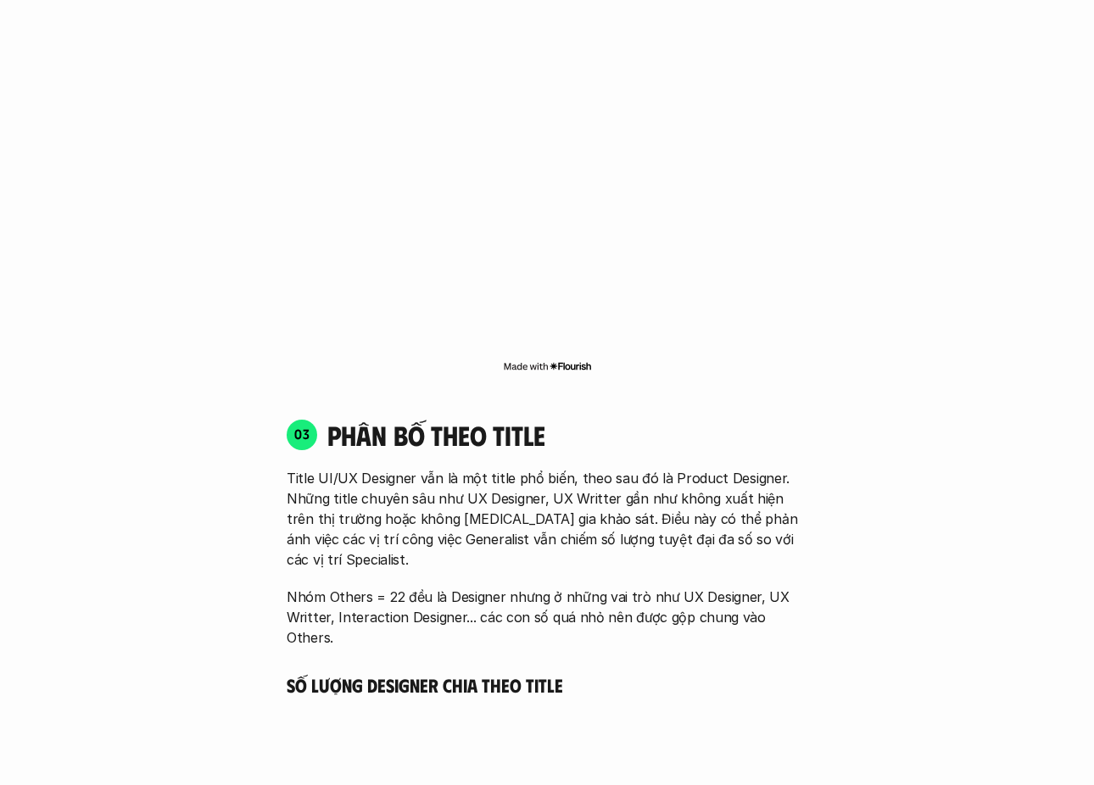
scroll to position [2535, 0]
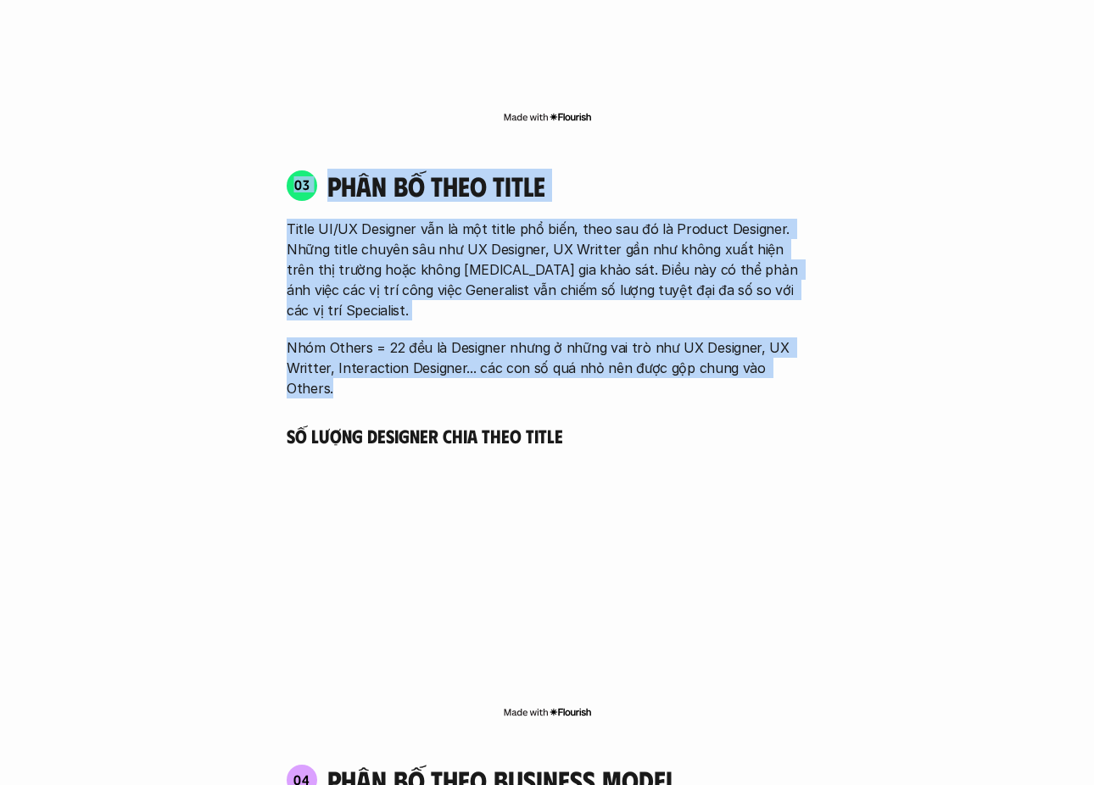
drag, startPoint x: 291, startPoint y: 160, endPoint x: 834, endPoint y: 322, distance: 566.4
click at [834, 322] on div "01 Phân bố theo background 03 nhóm ngành chính của những người tham gia khảo sá…" at bounding box center [547, 337] width 958 height 3286
copy div "03 phân bố theo title Title UI/UX Designer vẫn là một title phổ biến, theo sau …"
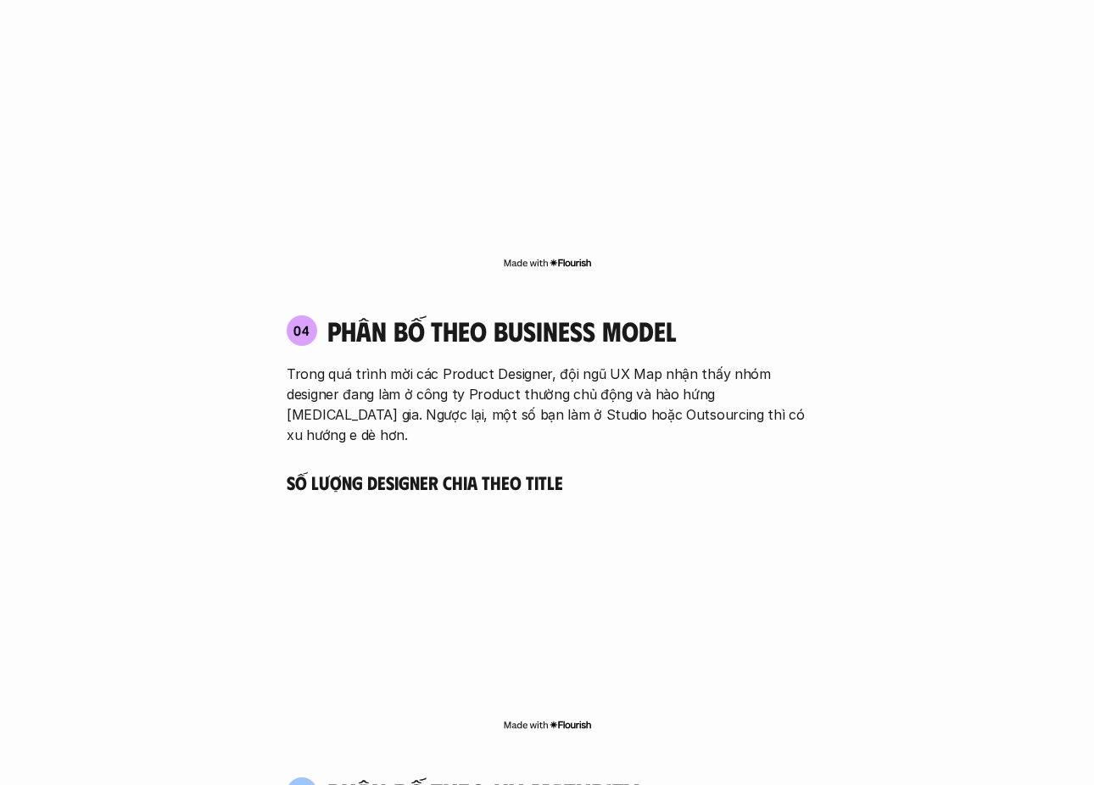
scroll to position [2959, 0]
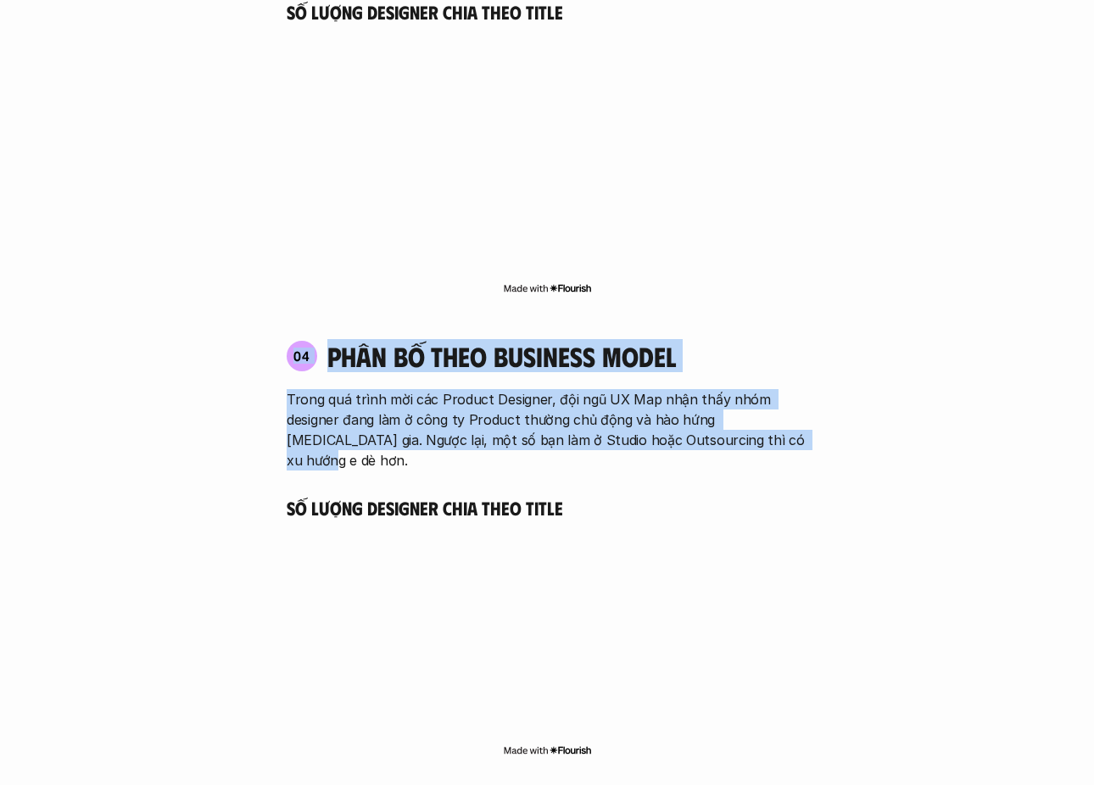
drag, startPoint x: 286, startPoint y: 283, endPoint x: 771, endPoint y: 381, distance: 494.8
click at [771, 381] on div "04 phân bố theo business model Trong quá trình mời các Product Designer, đội ng…" at bounding box center [546, 405] width 551 height 131
copy div "04 phân bố theo business model Trong quá trình mời các Product Designer, đội ng…"
click at [548, 389] on p "Trong quá trình mời các Product Designer, đội ngũ UX Map nhận thấy nhóm designe…" at bounding box center [547, 429] width 521 height 81
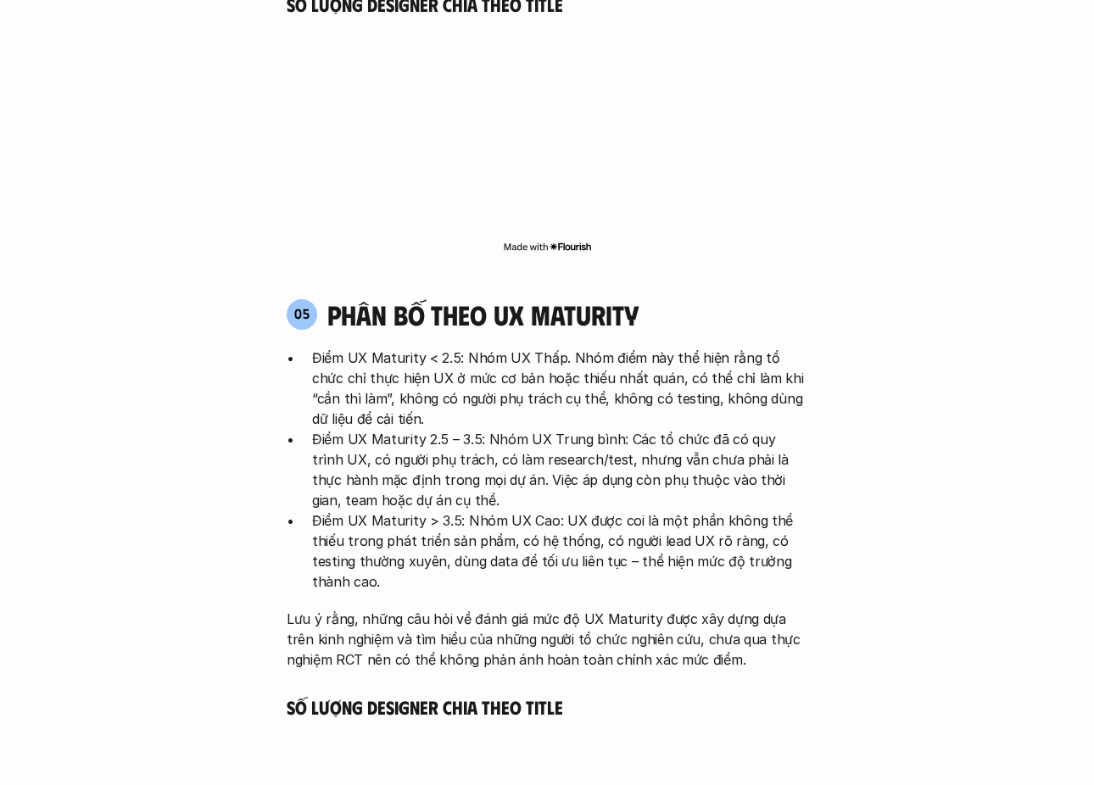
scroll to position [3468, 0]
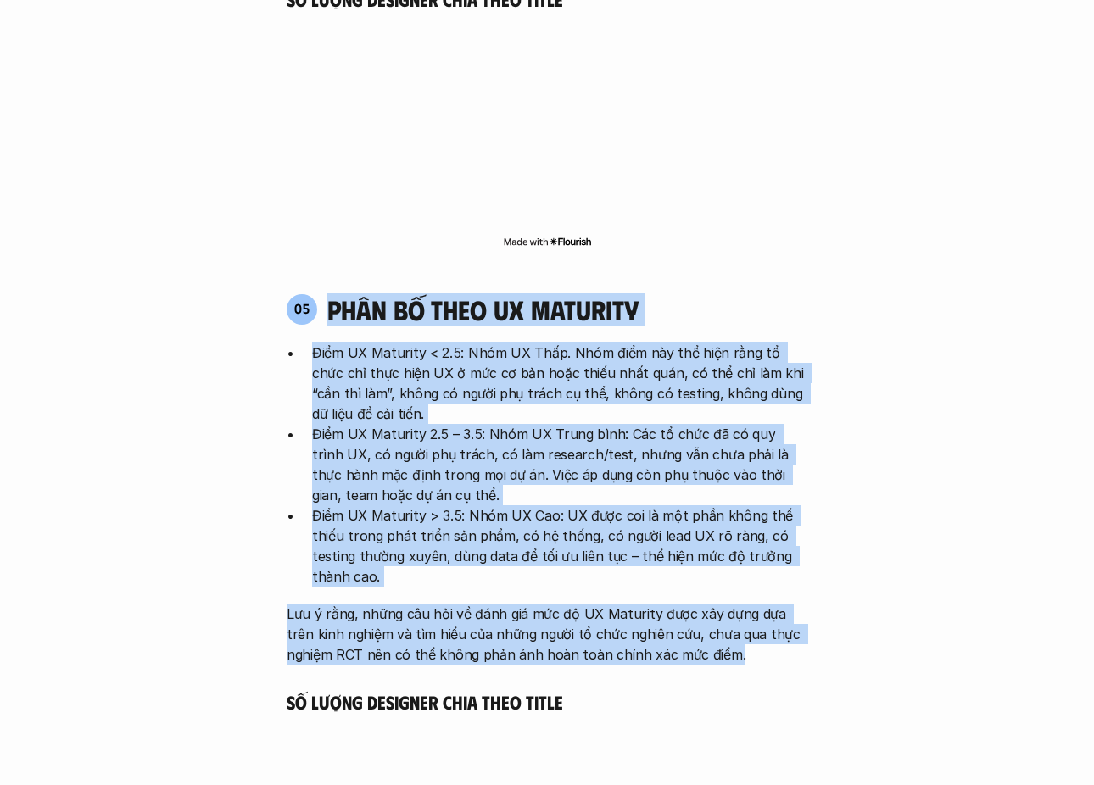
drag, startPoint x: 325, startPoint y: 221, endPoint x: 791, endPoint y: 587, distance: 593.1
click at [791, 587] on div "05 phân bố theo ux maturity Điểm UX Maturity < 2.5: Nhóm UX Thấp. Nhóm điểm này…" at bounding box center [546, 661] width 551 height 771
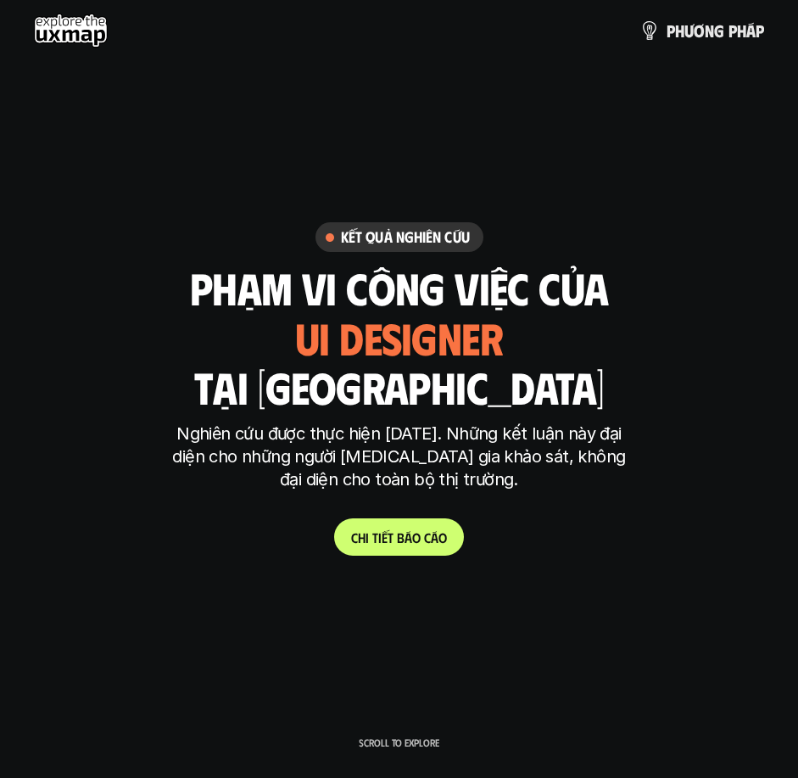
scroll to position [5188, 0]
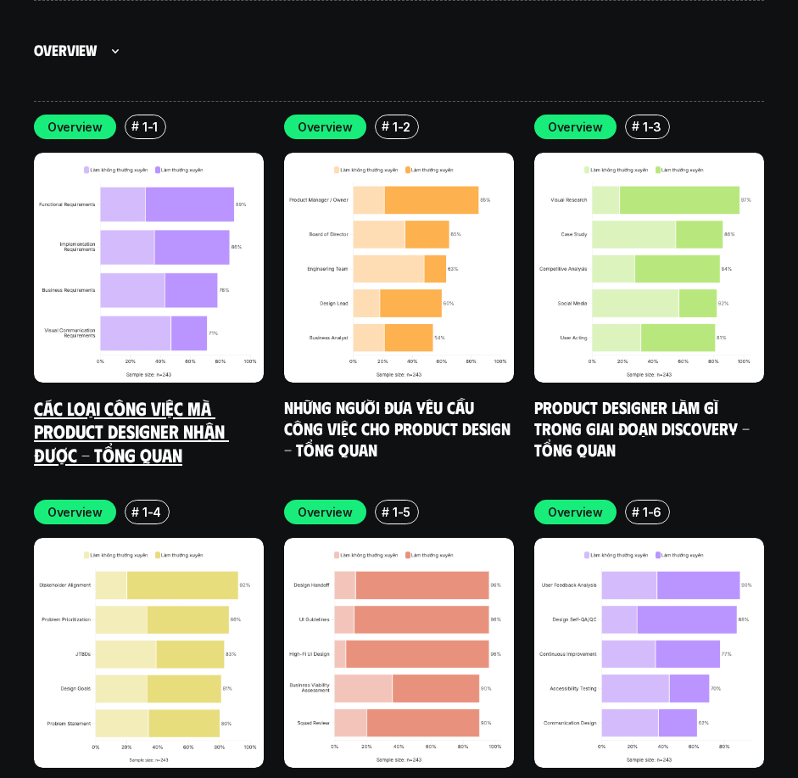
click at [126, 396] on link "Các loại công việc mà Product Designer nhận được - Tổng quan" at bounding box center [131, 431] width 195 height 70
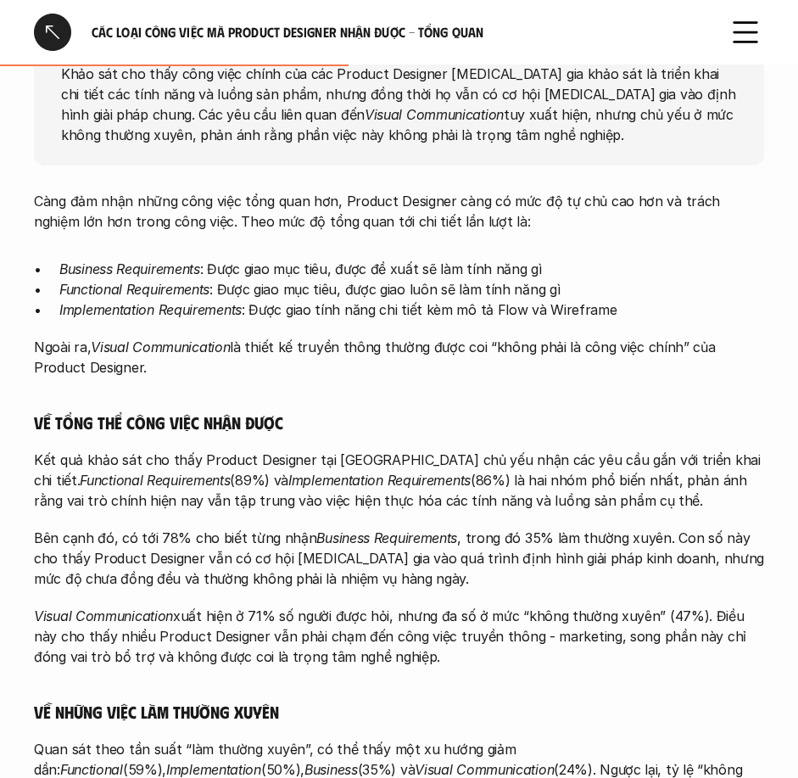
scroll to position [848, 0]
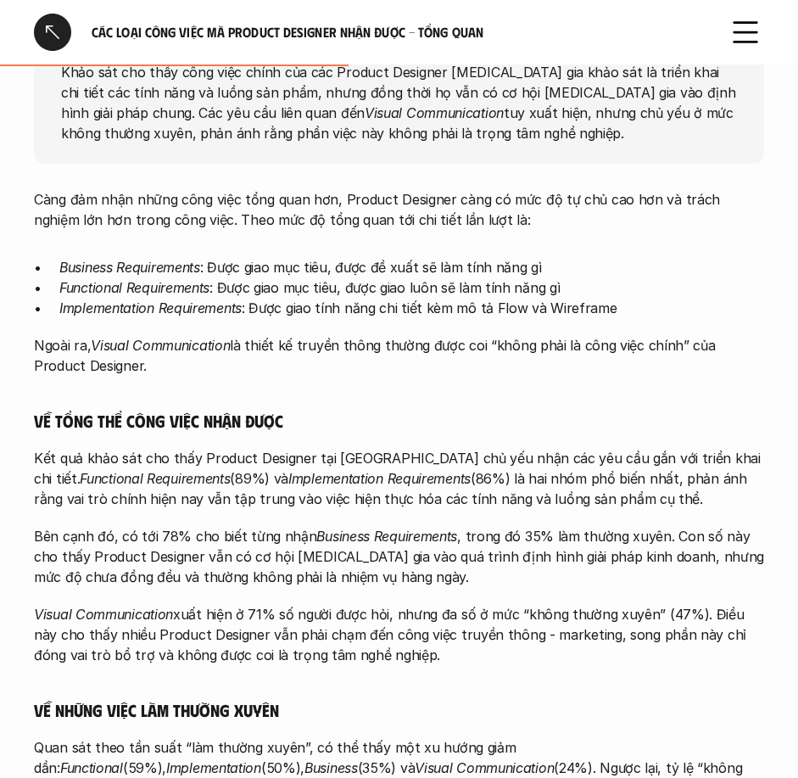
click at [553, 426] on h5 "Về tổng thể công việc nhận được" at bounding box center [399, 420] width 730 height 21
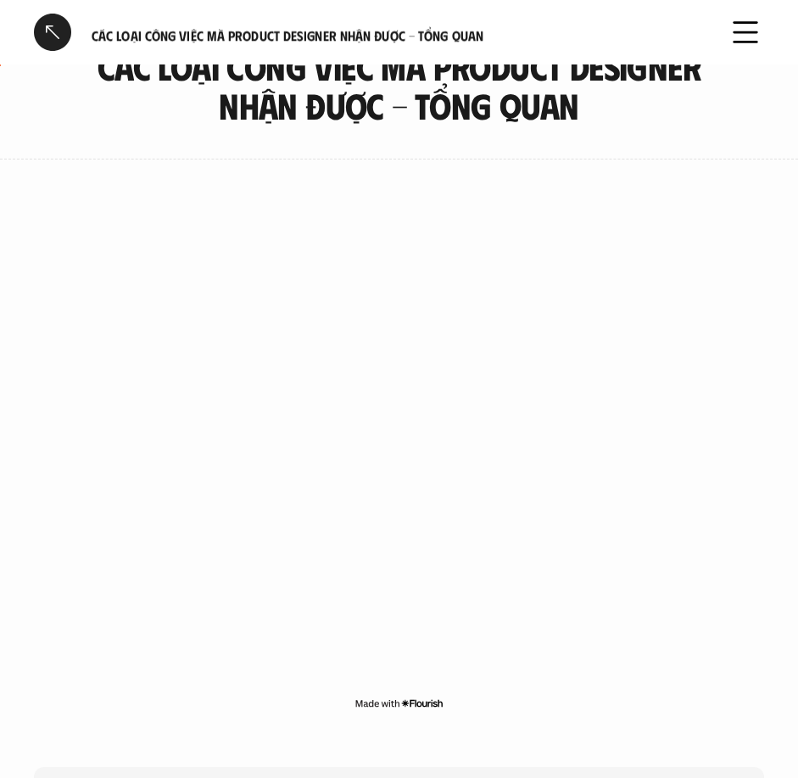
scroll to position [85, 0]
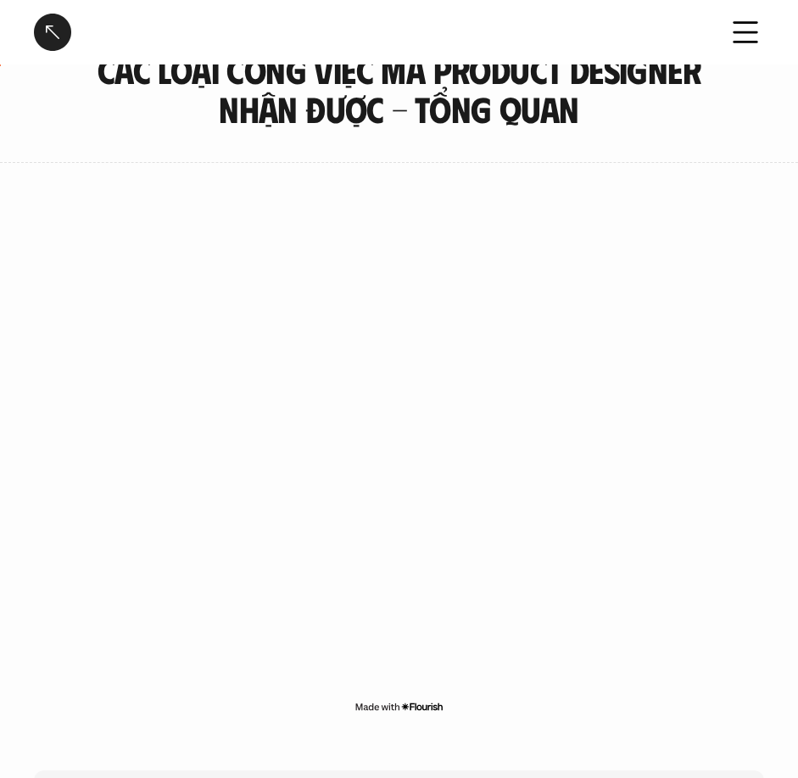
click at [54, 46] on div at bounding box center [52, 32] width 37 height 37
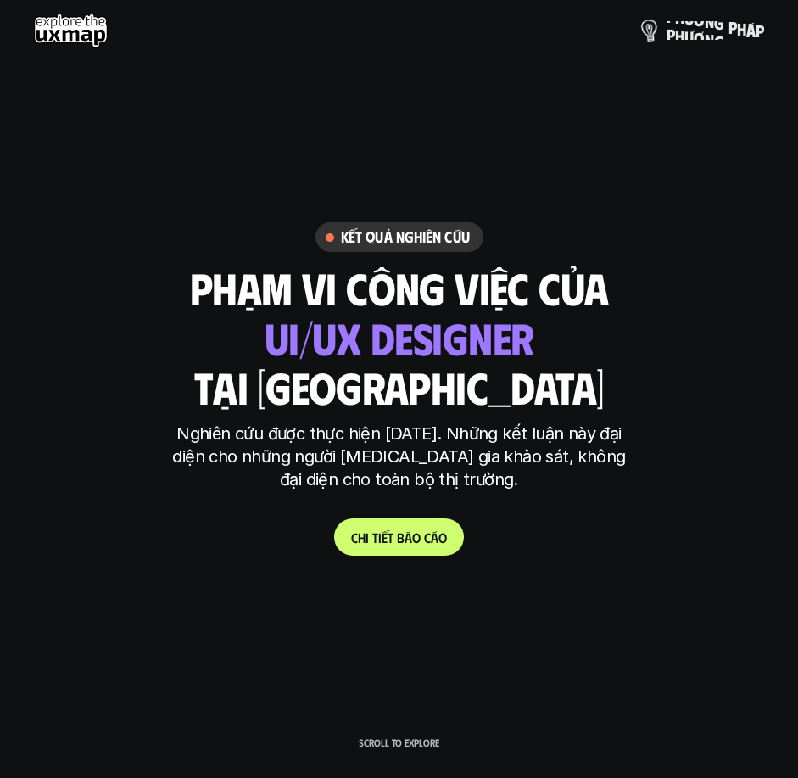
click at [684, 29] on p "p h ư ơ n g p h á p" at bounding box center [716, 30] width 98 height 19
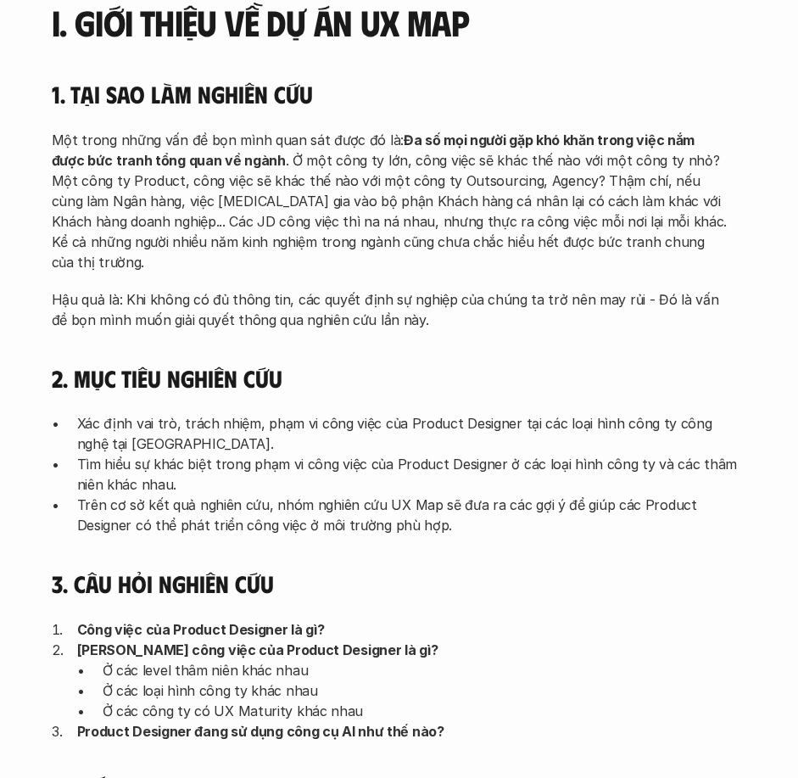
scroll to position [254, 0]
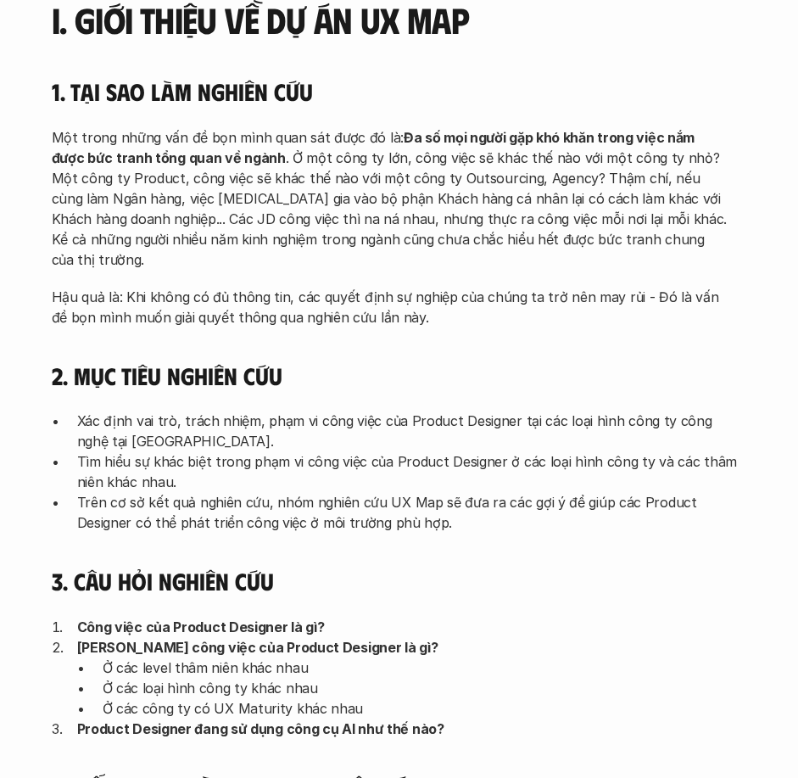
click at [348, 221] on p "Một trong những vấn đề bọn mình quan sát được đó là: Đa số mọi người gặp khó kh…" at bounding box center [391, 198] width 678 height 142
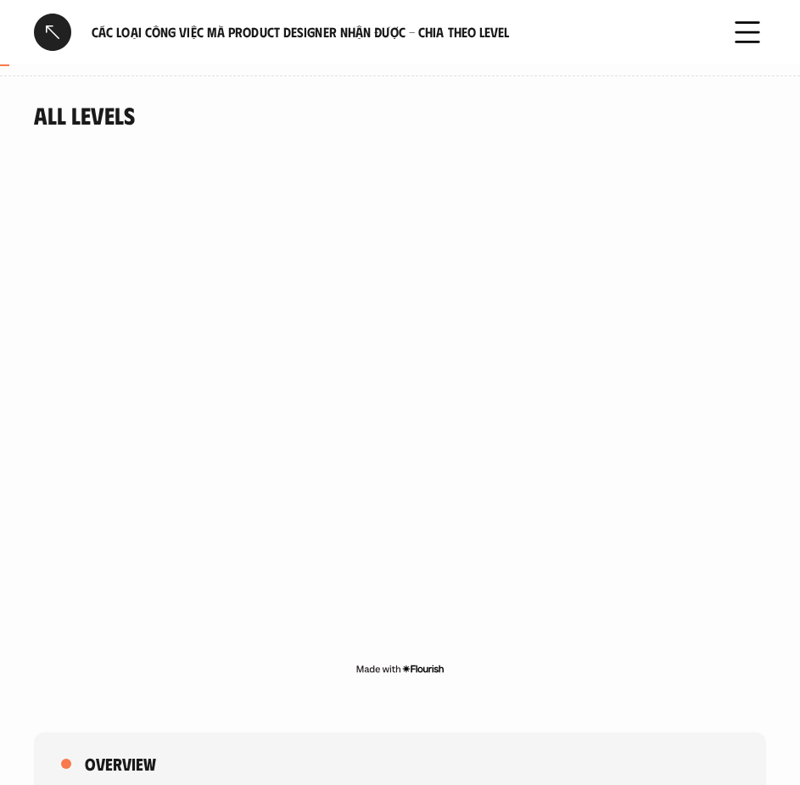
scroll to position [170, 0]
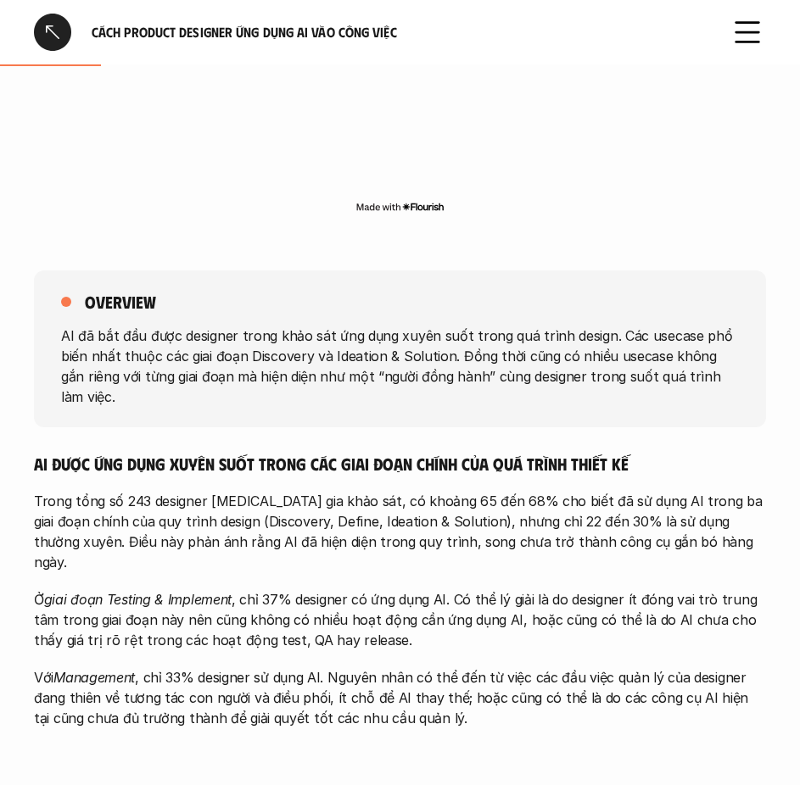
scroll to position [678, 0]
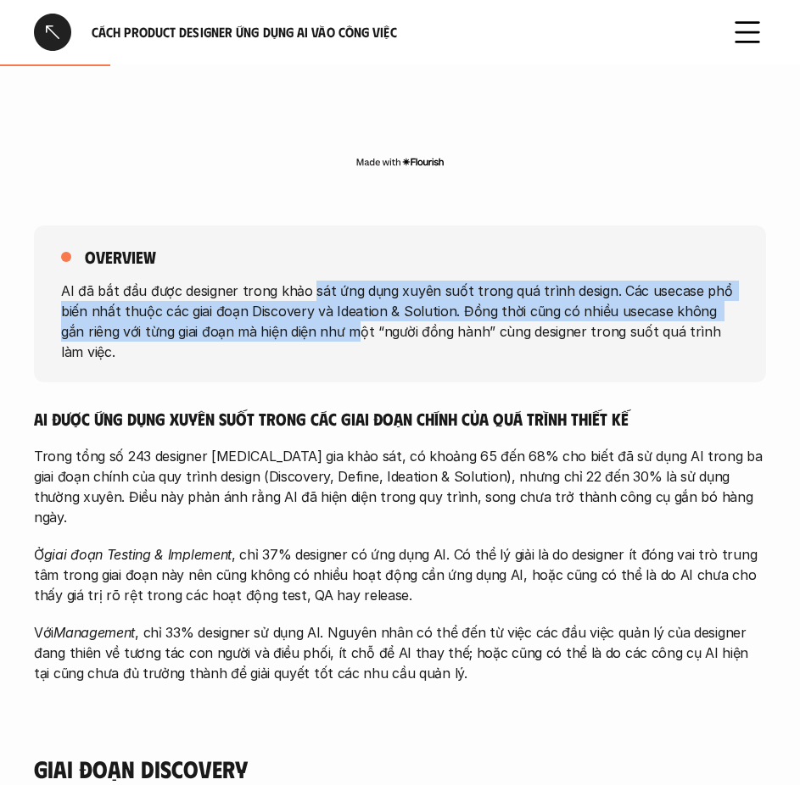
drag, startPoint x: 307, startPoint y: 289, endPoint x: 327, endPoint y: 332, distance: 46.7
click at [327, 332] on p "AI đã bắt đầu được designer trong khảo sát ứng dụng xuyên suốt trong quá trình …" at bounding box center [400, 321] width 678 height 81
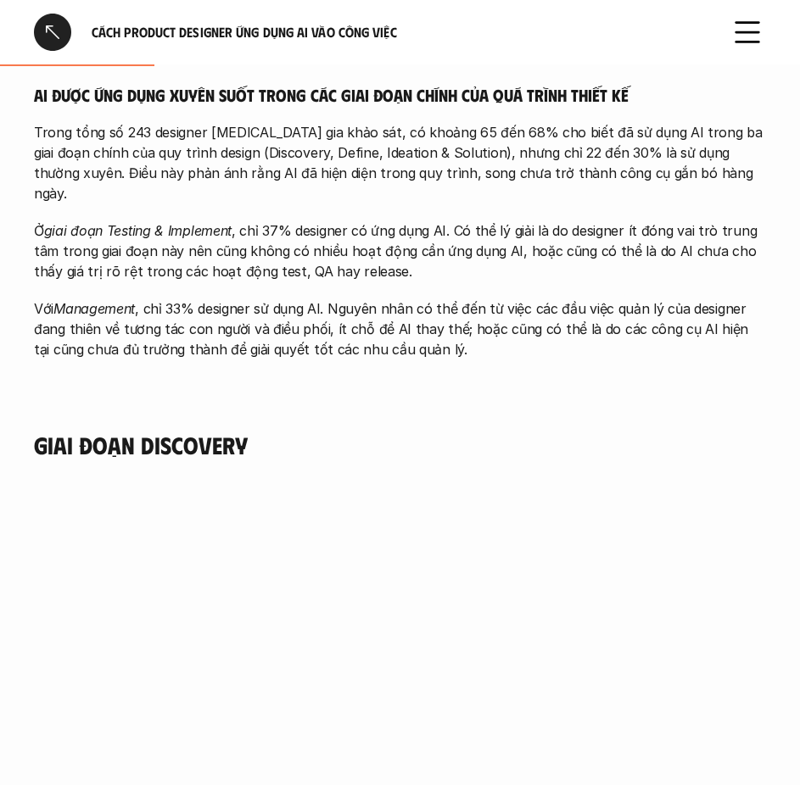
scroll to position [1018, 0]
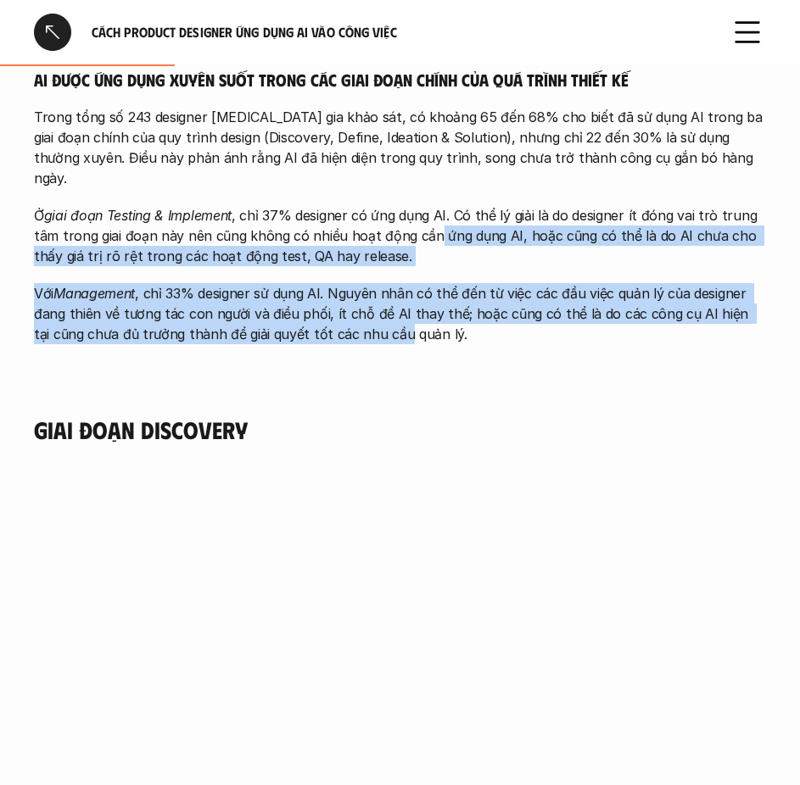
drag, startPoint x: 427, startPoint y: 203, endPoint x: 382, endPoint y: 327, distance: 132.8
click at [382, 327] on div "overview AI đã bắt đầu được designer trong khảo sát ứng dụng xuyên suốt trong q…" at bounding box center [400, 123] width 732 height 543
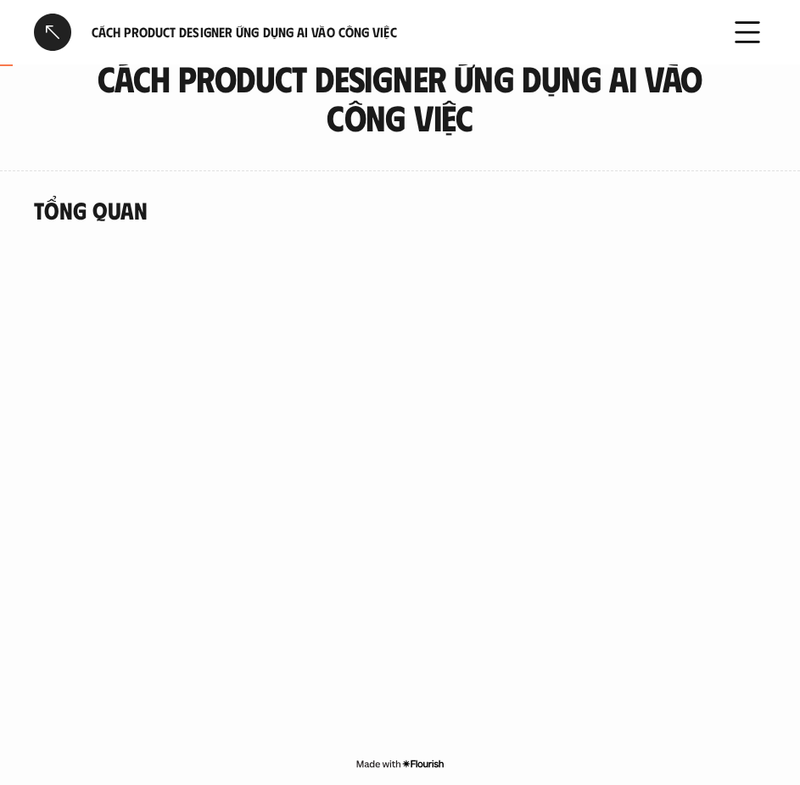
scroll to position [0, 0]
